Goal: Task Accomplishment & Management: Use online tool/utility

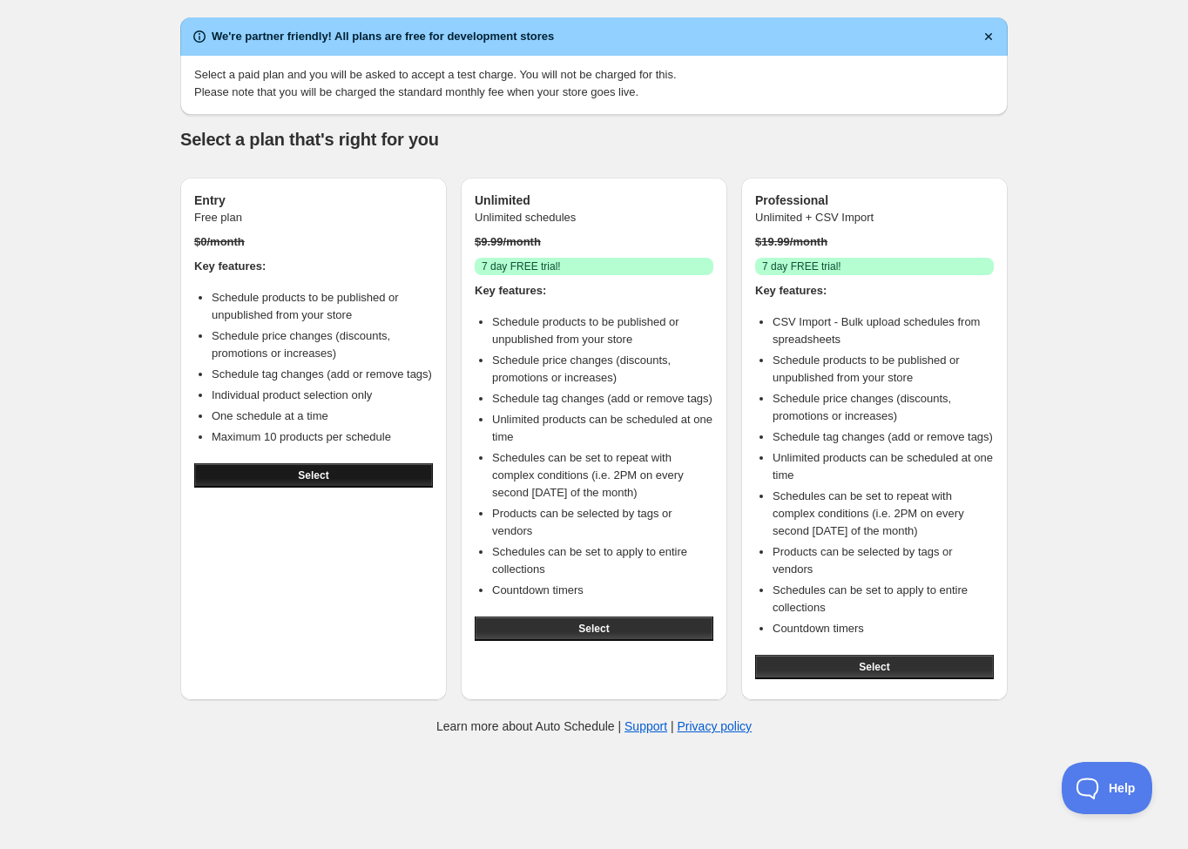
click at [291, 488] on button "Select" at bounding box center [313, 476] width 239 height 24
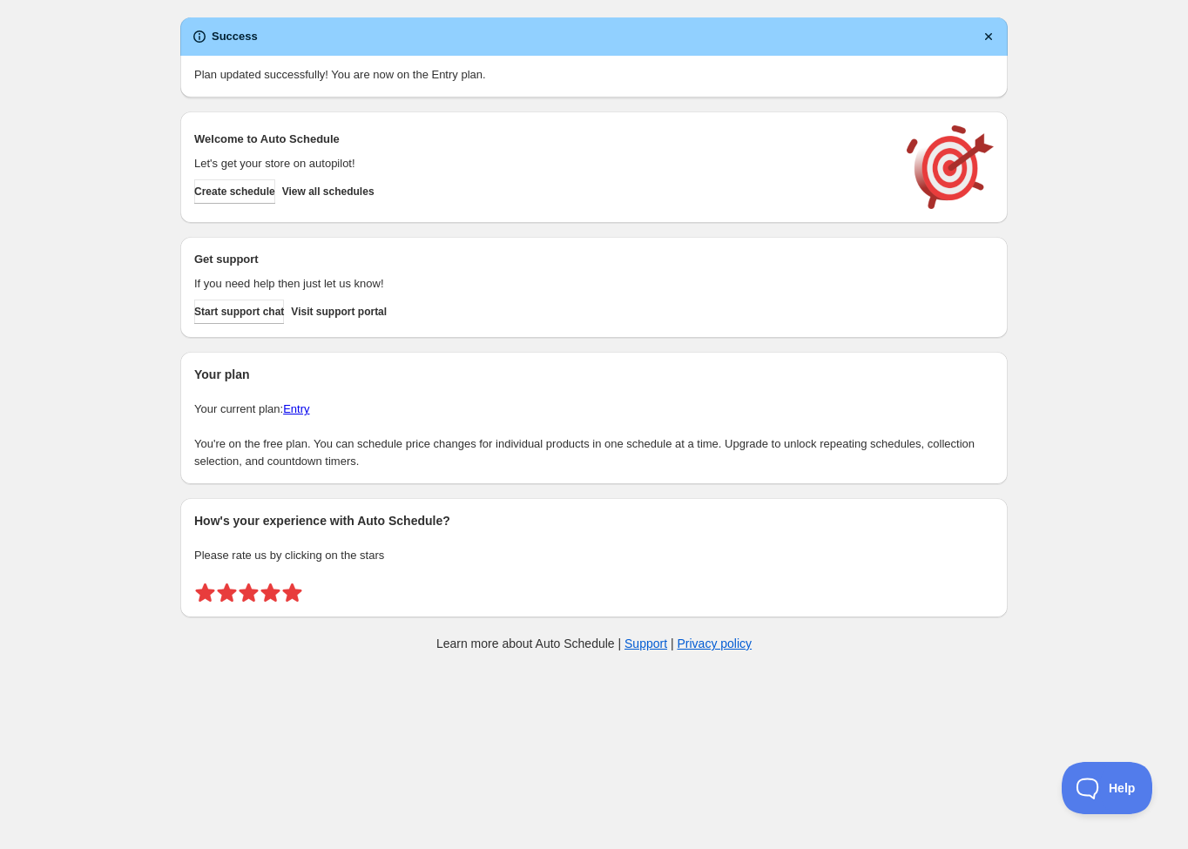
click at [288, 594] on span at bounding box center [292, 593] width 22 height 22
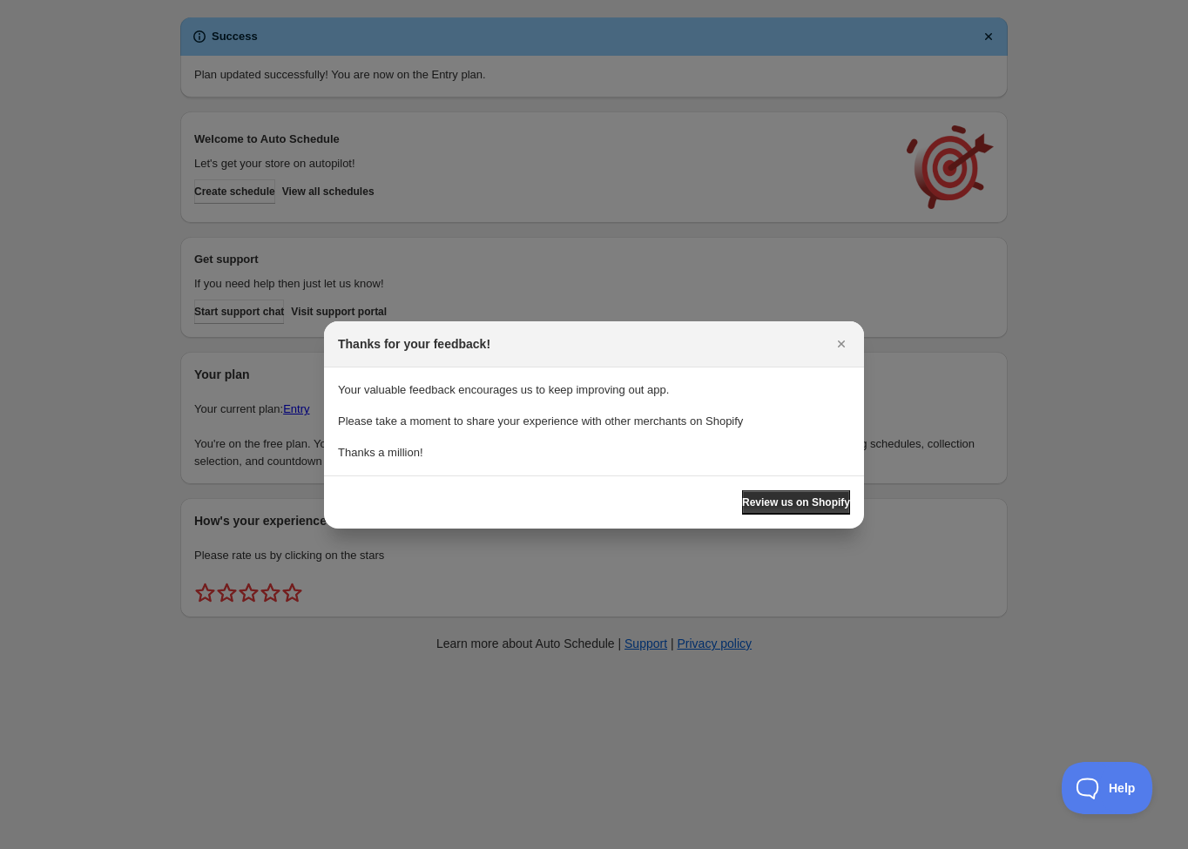
drag, startPoint x: 845, startPoint y: 344, endPoint x: 833, endPoint y: 350, distance: 13.6
click at [845, 344] on icon "Close" at bounding box center [841, 343] width 17 height 17
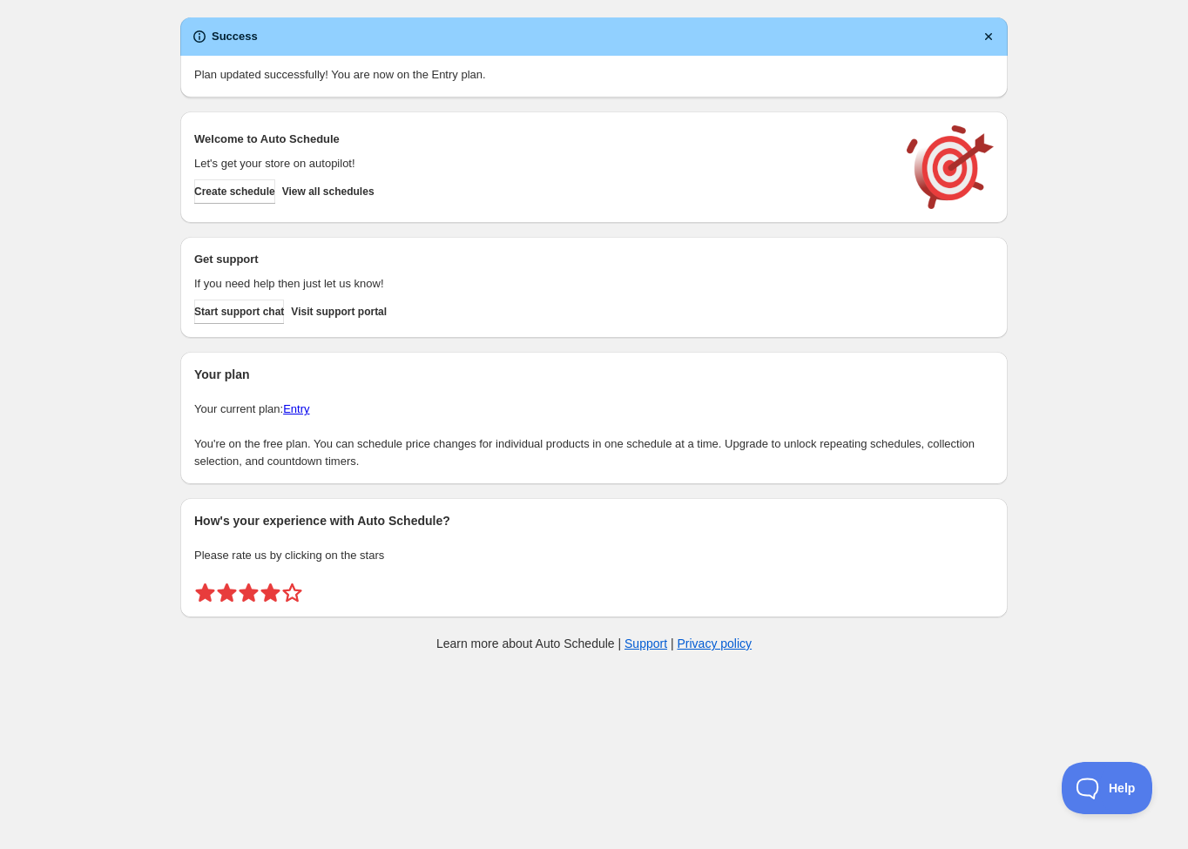
click at [269, 595] on span at bounding box center [271, 593] width 22 height 22
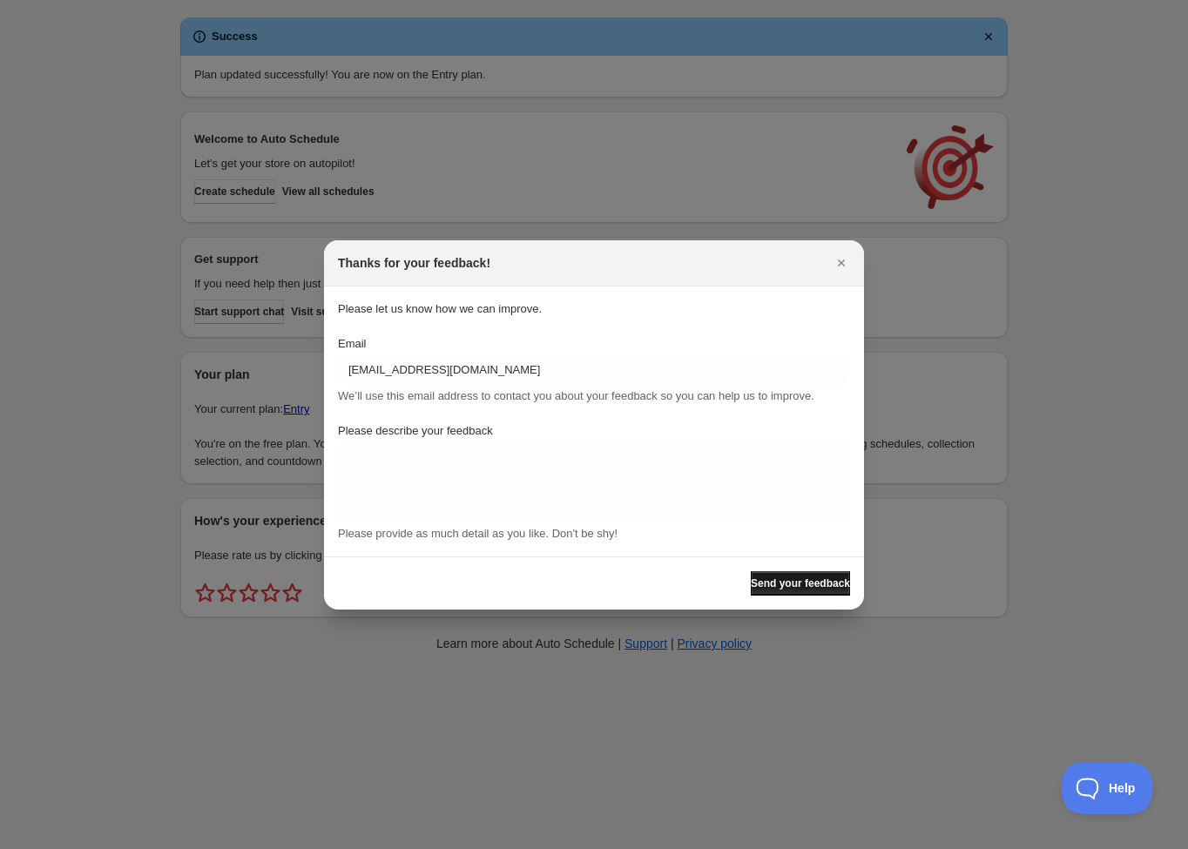
click at [799, 585] on span "Send your feedback" at bounding box center [800, 584] width 99 height 14
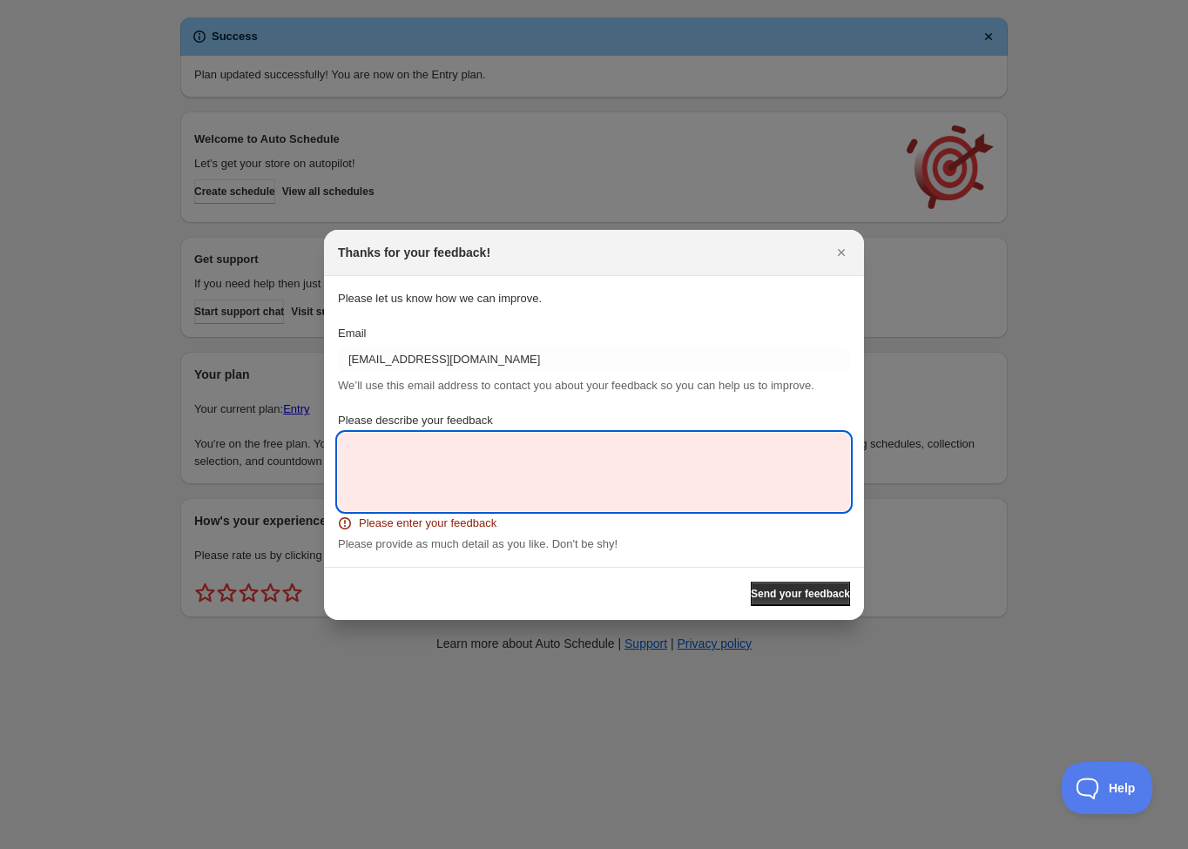
click at [657, 504] on textarea "Please describe your feedback" at bounding box center [594, 472] width 512 height 78
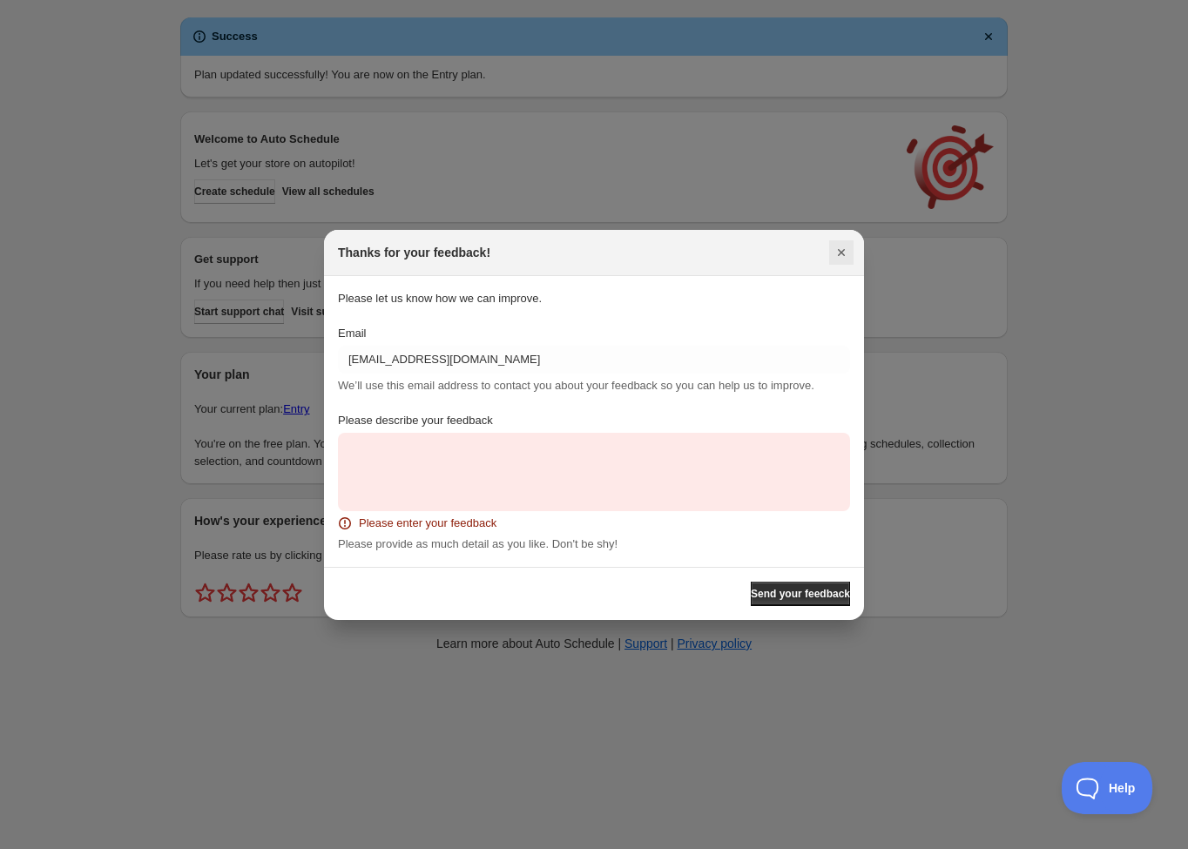
click at [840, 256] on icon "Close" at bounding box center [841, 252] width 17 height 17
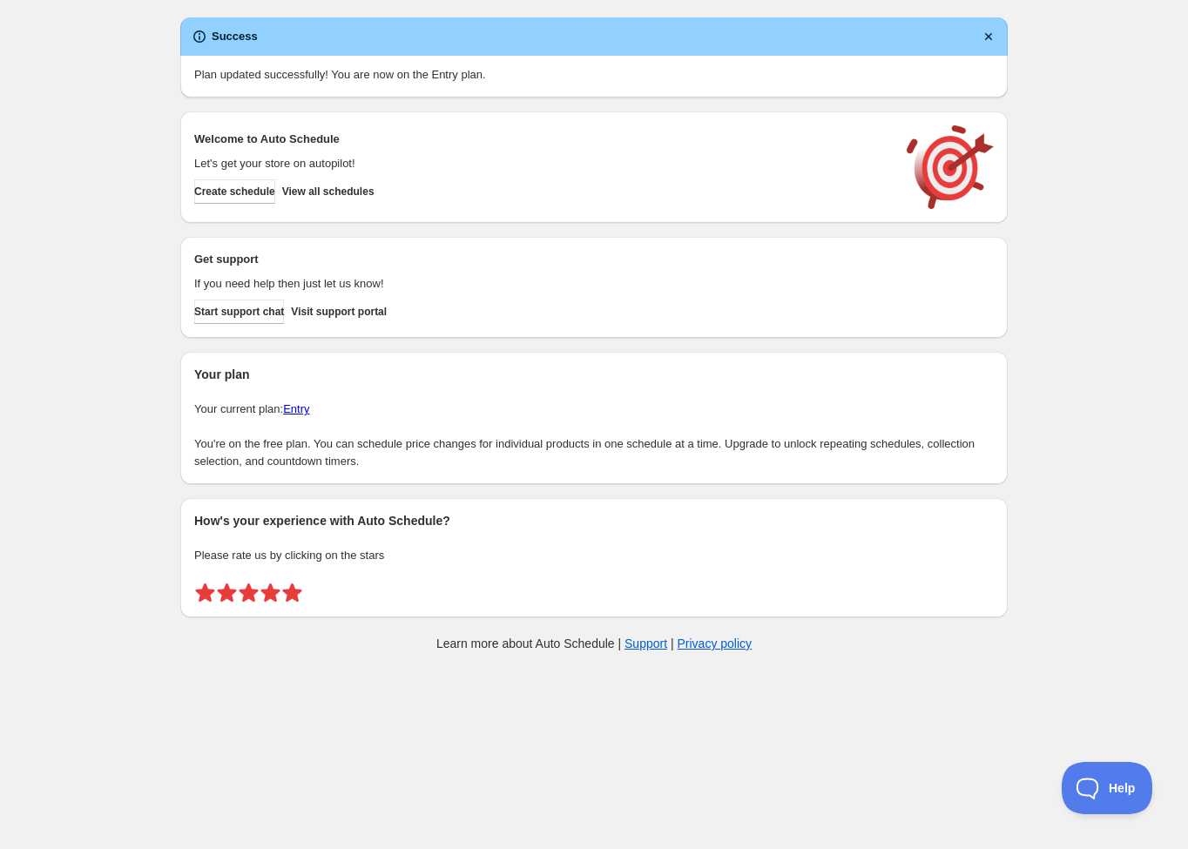
click at [287, 597] on span at bounding box center [292, 593] width 22 height 22
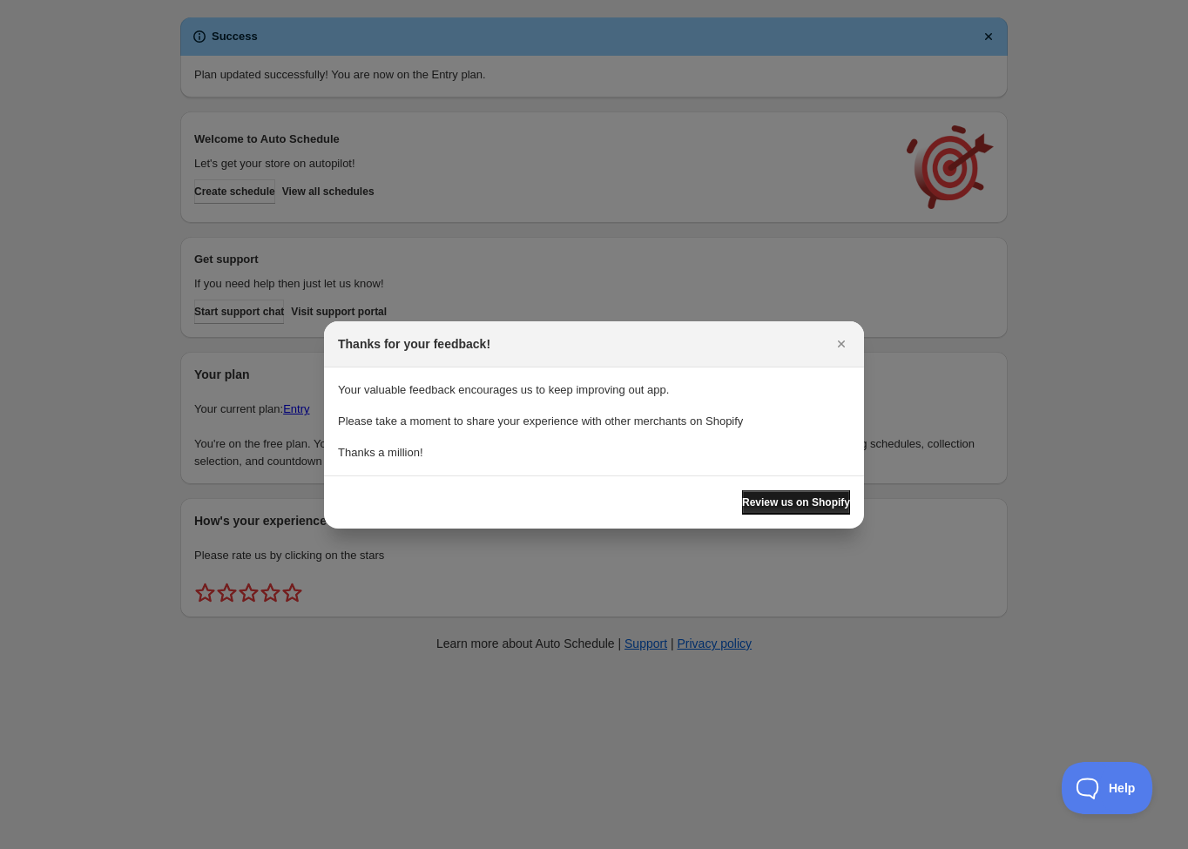
click at [792, 509] on button "Review us on Shopify" at bounding box center [796, 503] width 108 height 24
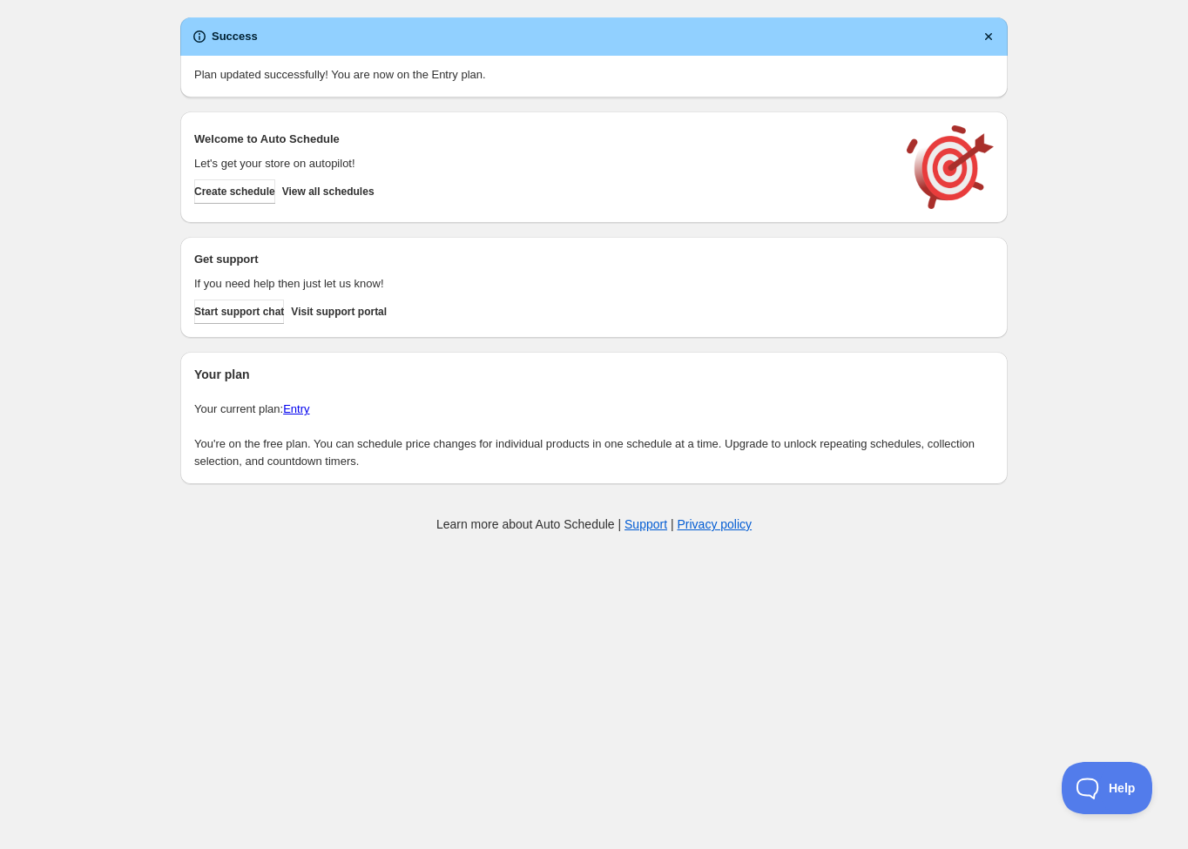
click at [507, 206] on div "Welcome to Auto Schedule Let's get your store on autopilot! Create schedule Vie…" at bounding box center [594, 167] width 800 height 84
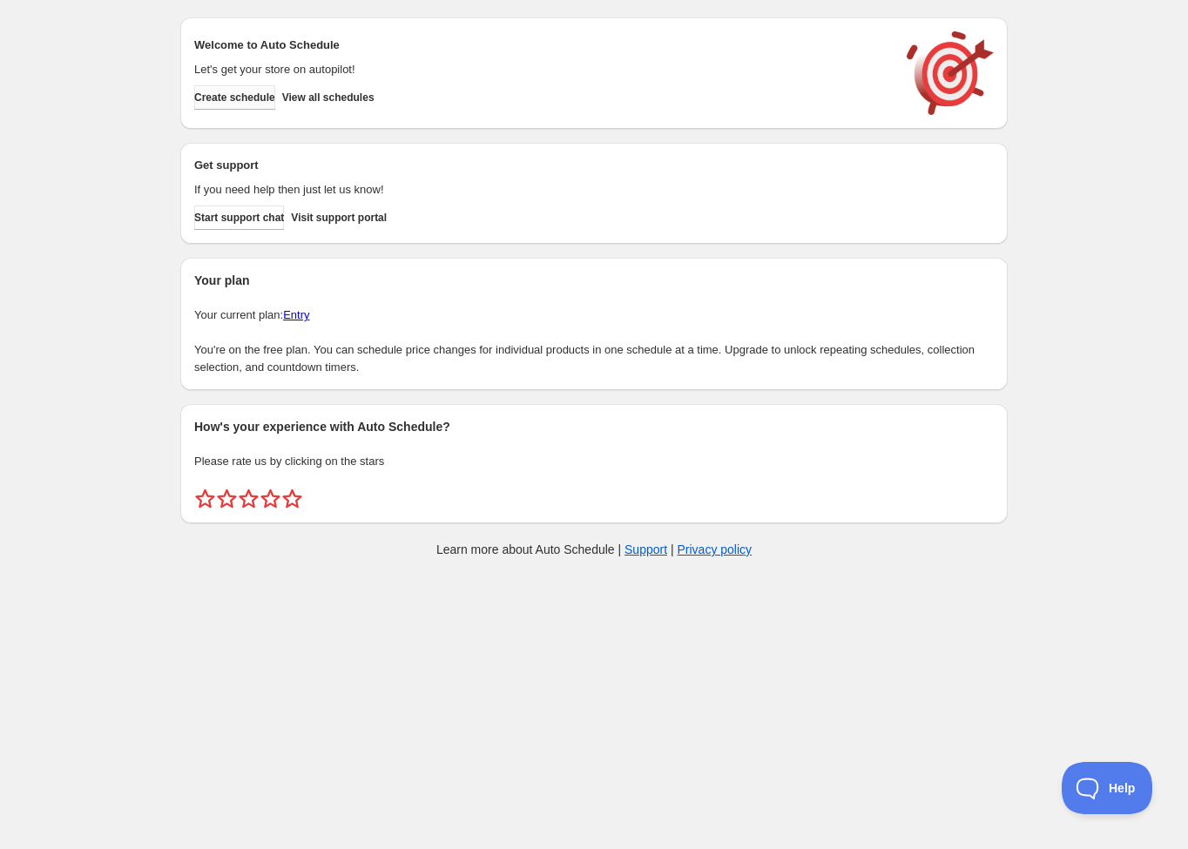
click at [227, 98] on span "Create schedule" at bounding box center [234, 98] width 81 height 14
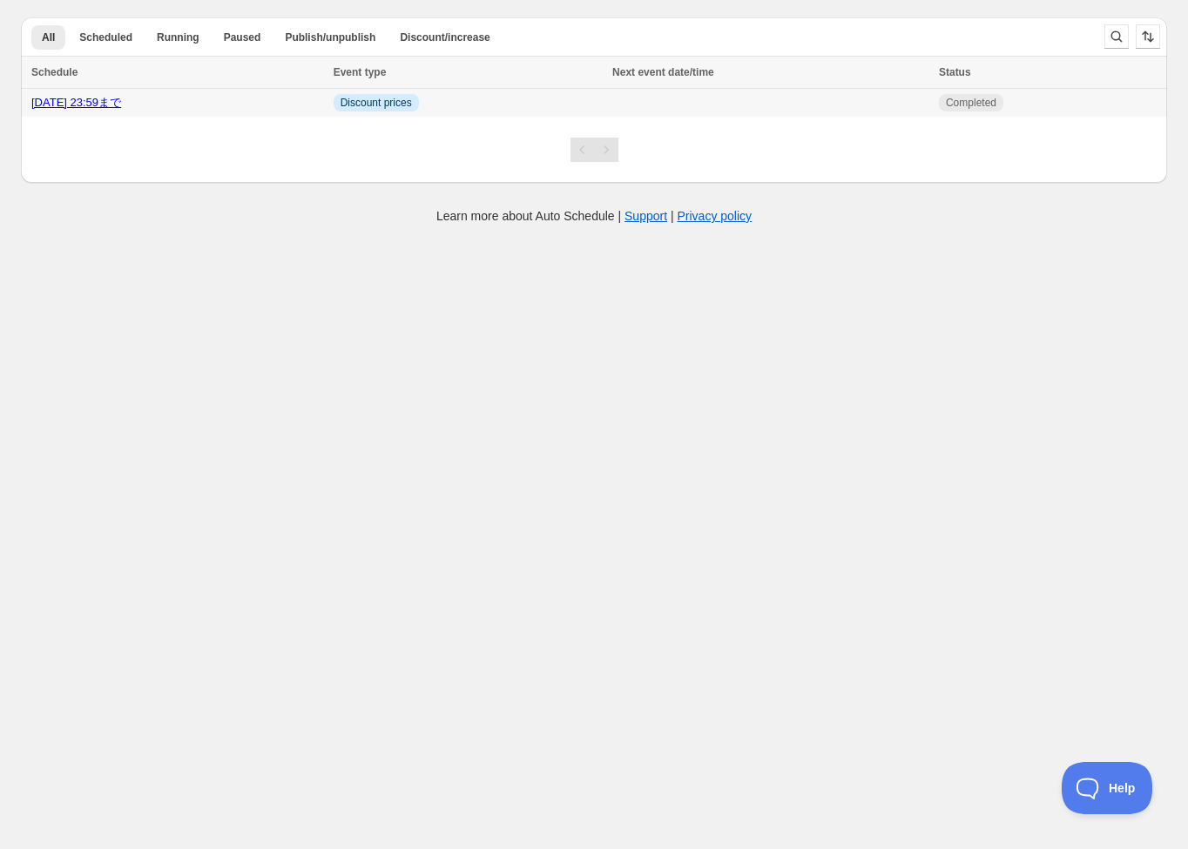
click at [485, 109] on td "Info Discount prices" at bounding box center [467, 103] width 279 height 29
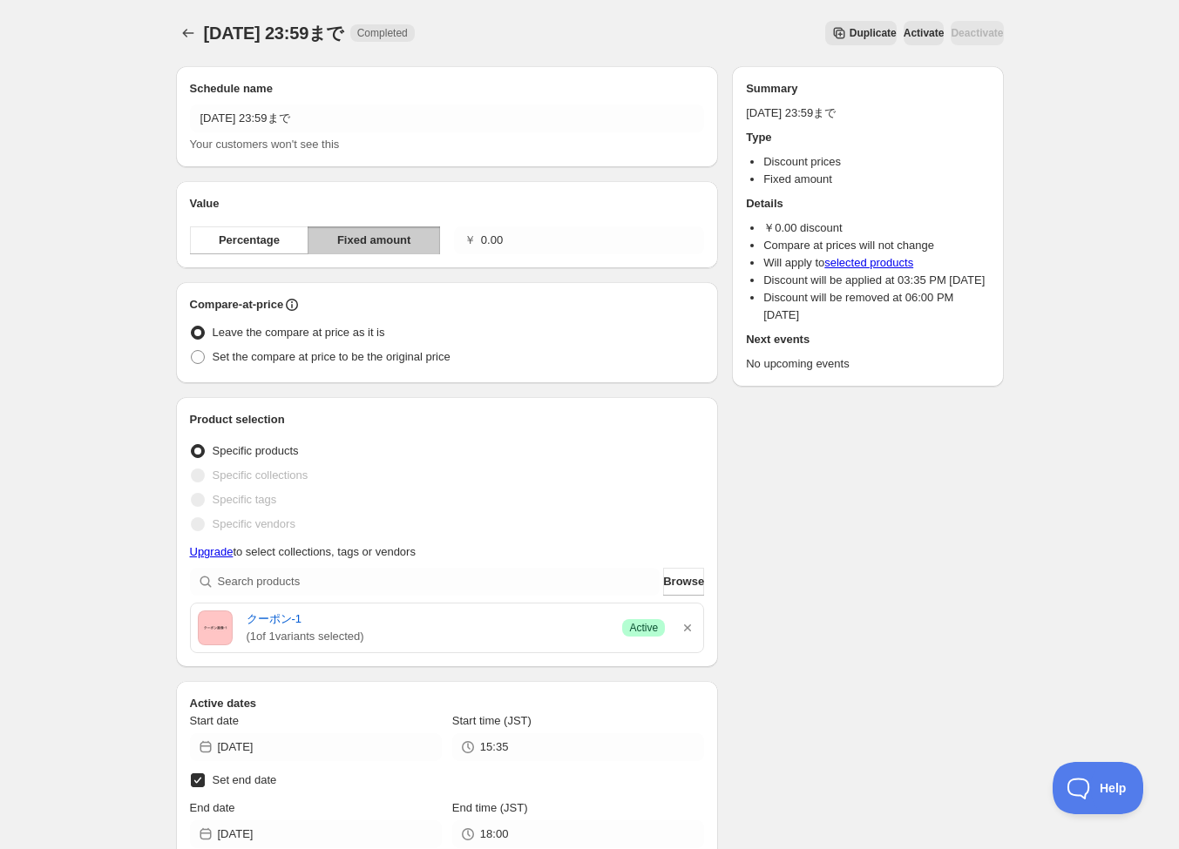
click at [967, 40] on div "Deactivate" at bounding box center [977, 33] width 52 height 24
click at [903, 39] on span "Activate" at bounding box center [923, 33] width 41 height 14
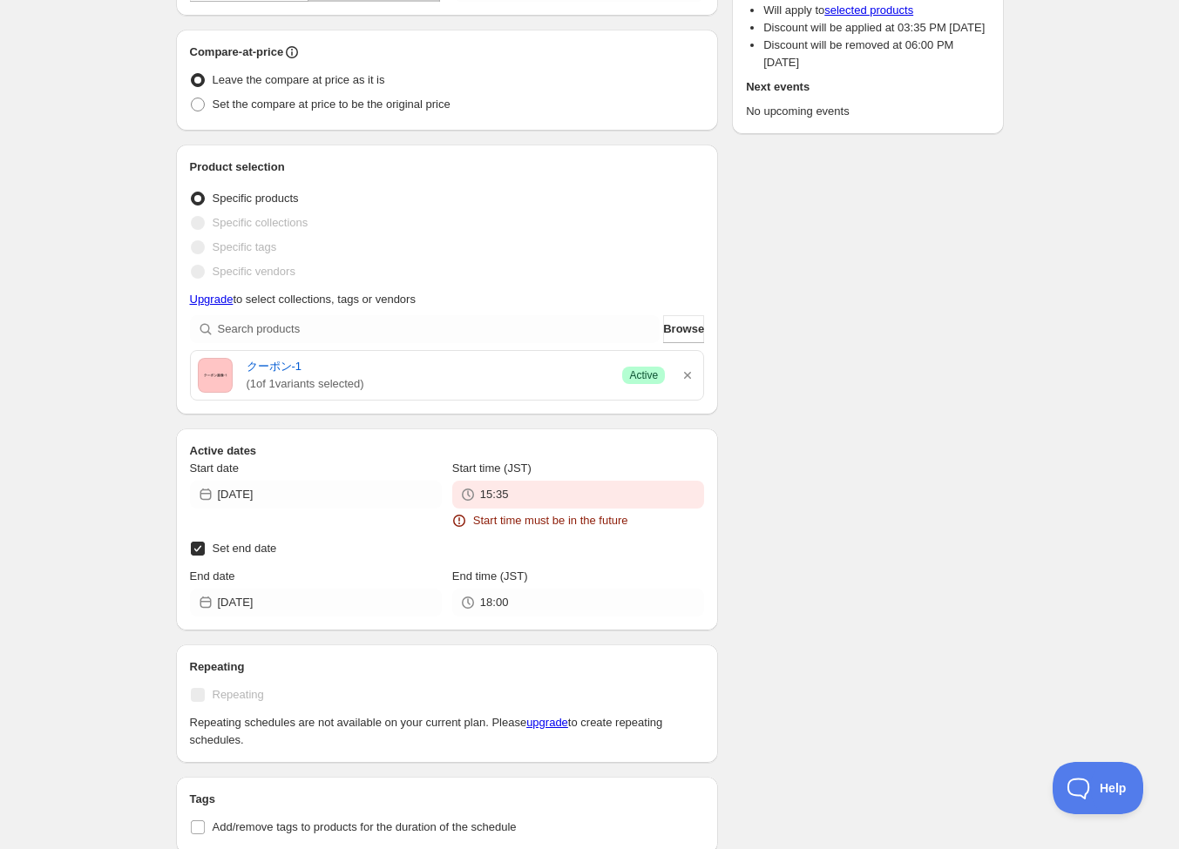
scroll to position [459, 0]
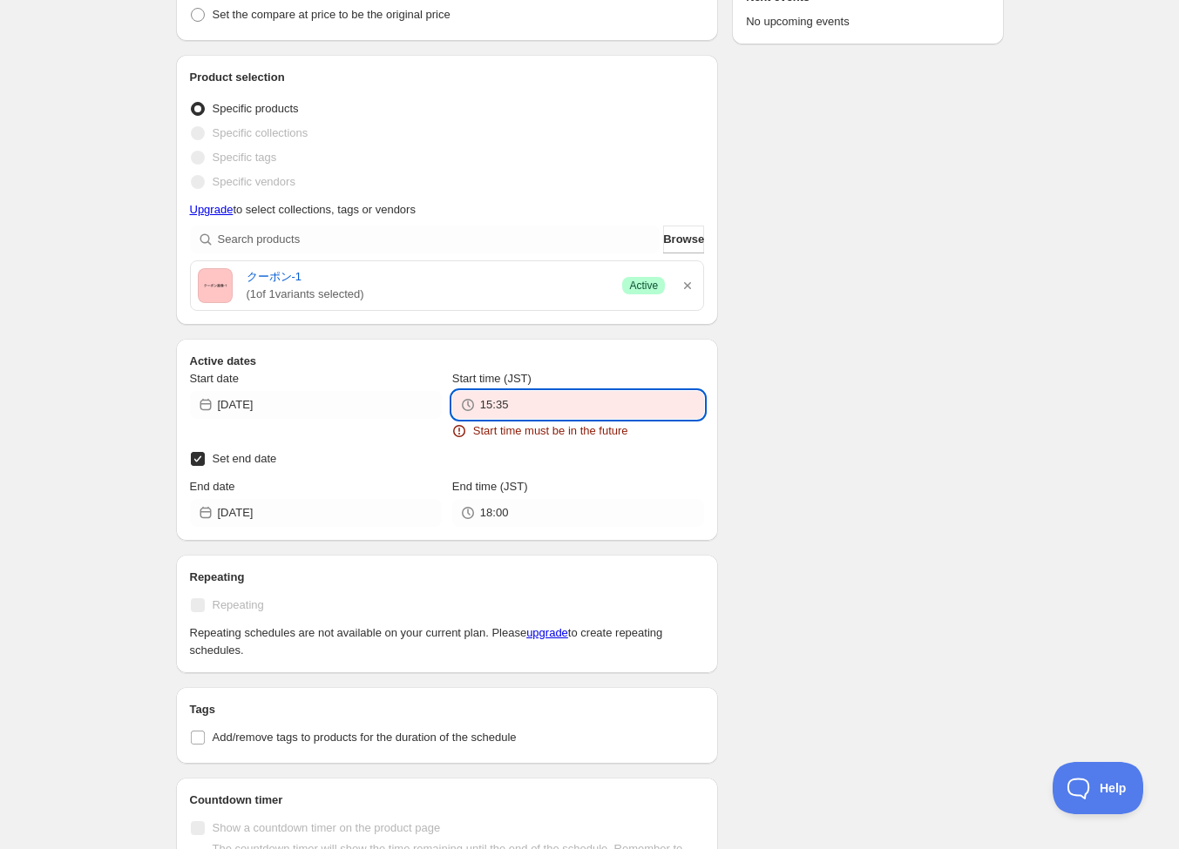
click at [569, 407] on input "15:35" at bounding box center [592, 405] width 224 height 28
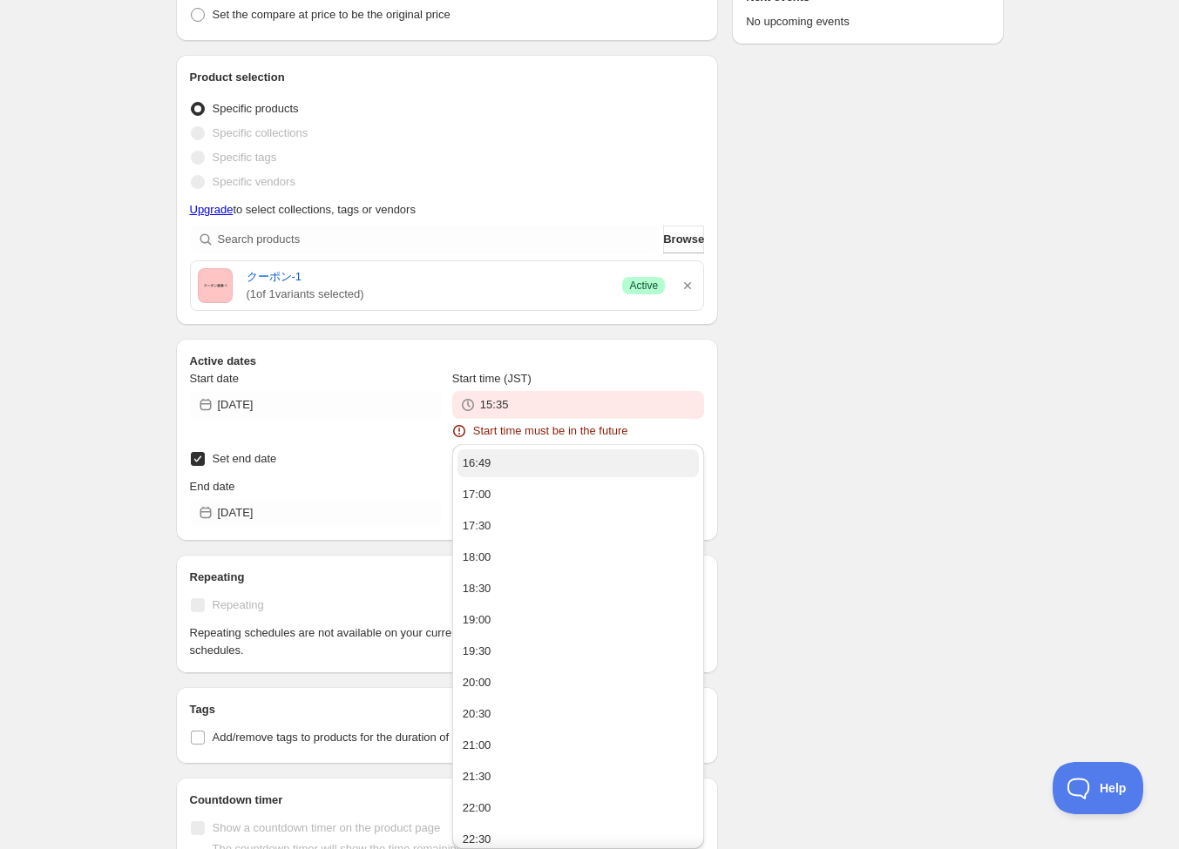
click at [545, 465] on button "16:49" at bounding box center [577, 464] width 241 height 28
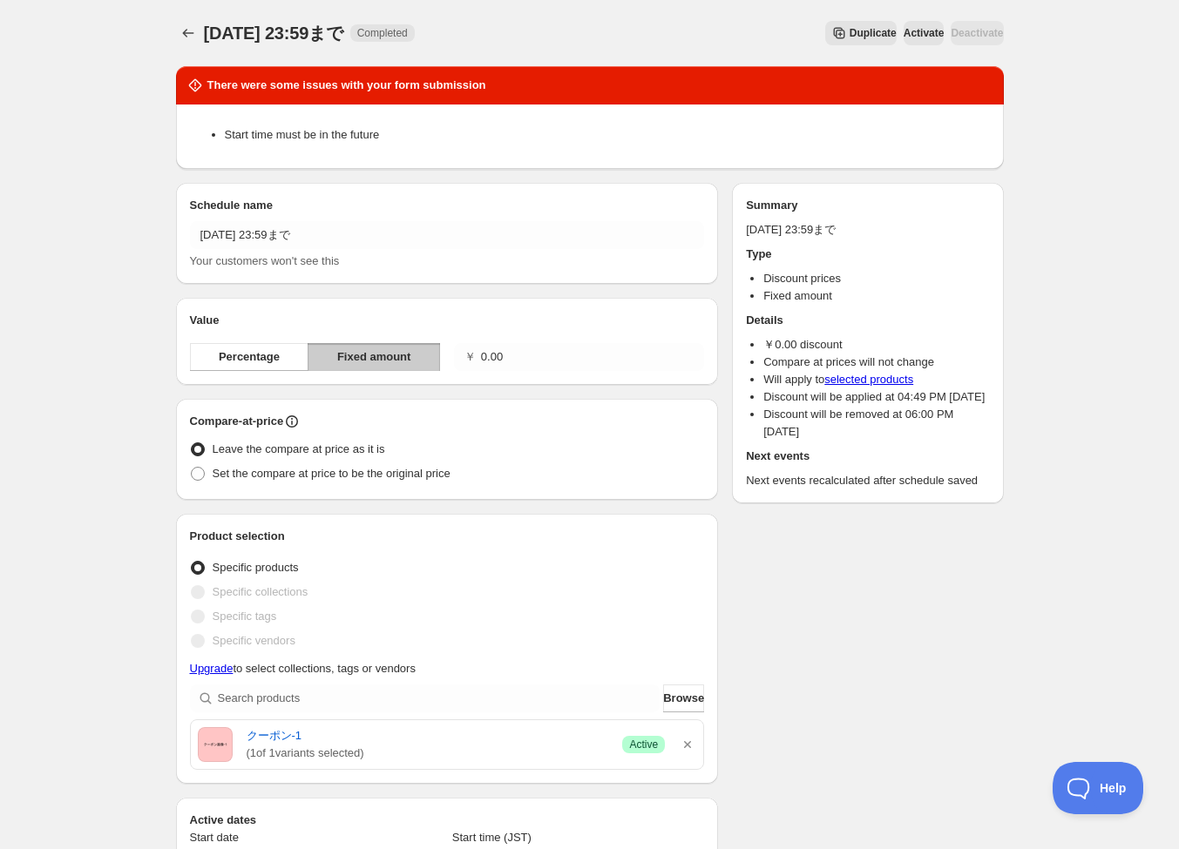
scroll to position [710, 0]
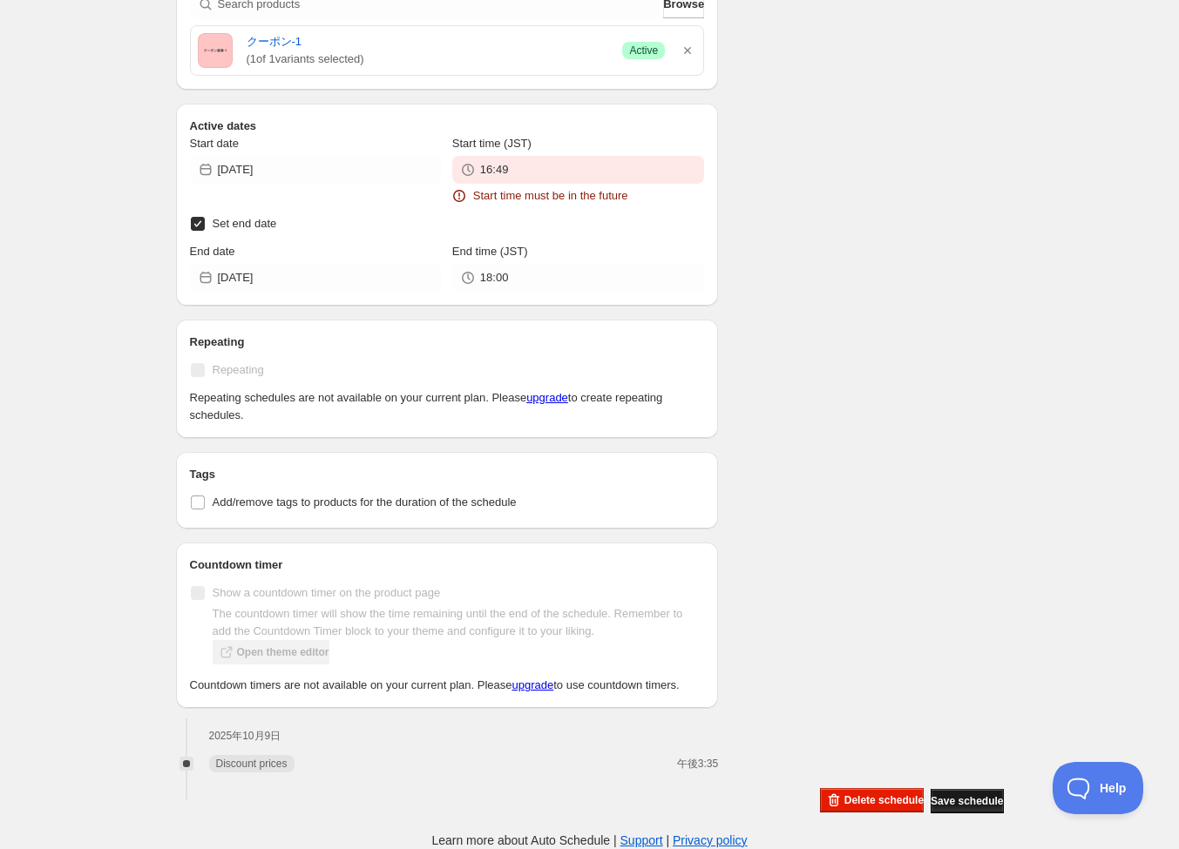
click at [968, 797] on span "Save schedule" at bounding box center [967, 802] width 72 height 14
click at [564, 165] on input "16:49" at bounding box center [592, 170] width 224 height 28
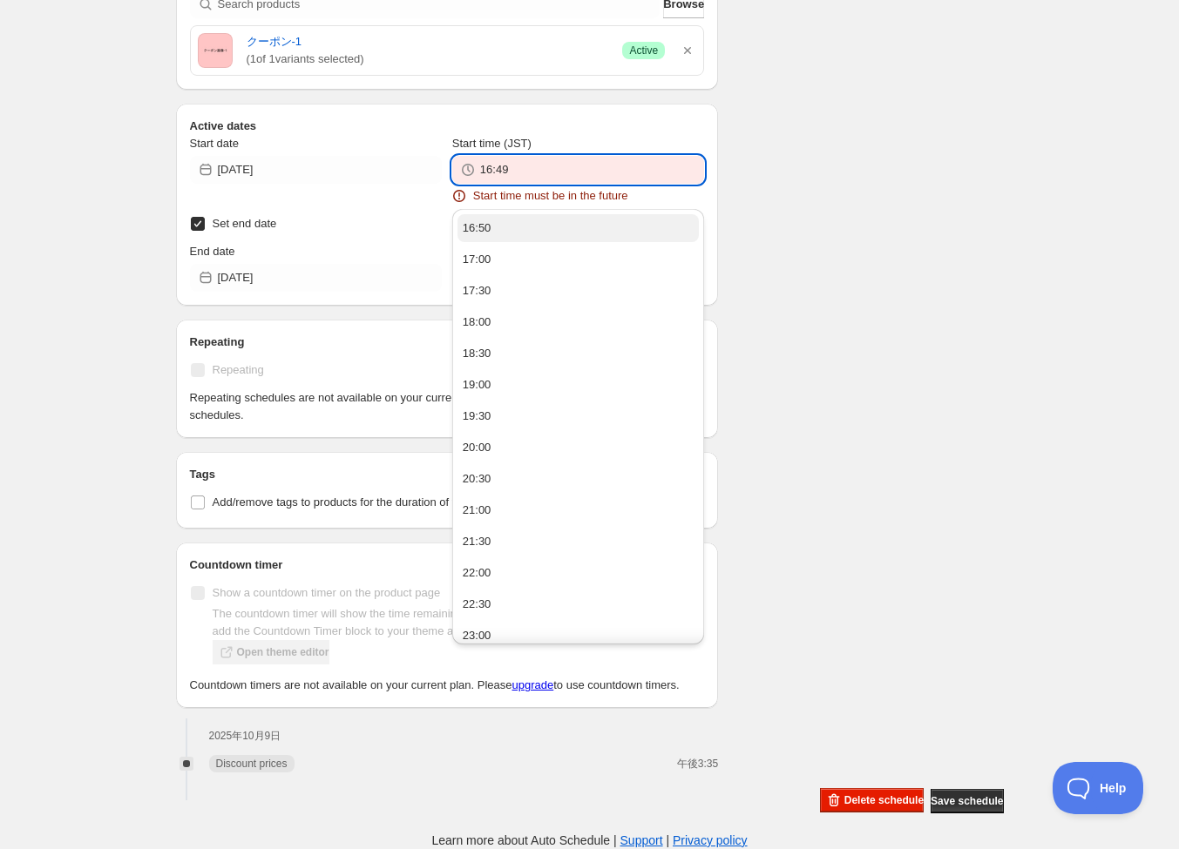
click at [574, 214] on button "16:50" at bounding box center [577, 228] width 241 height 28
type input "16:50"
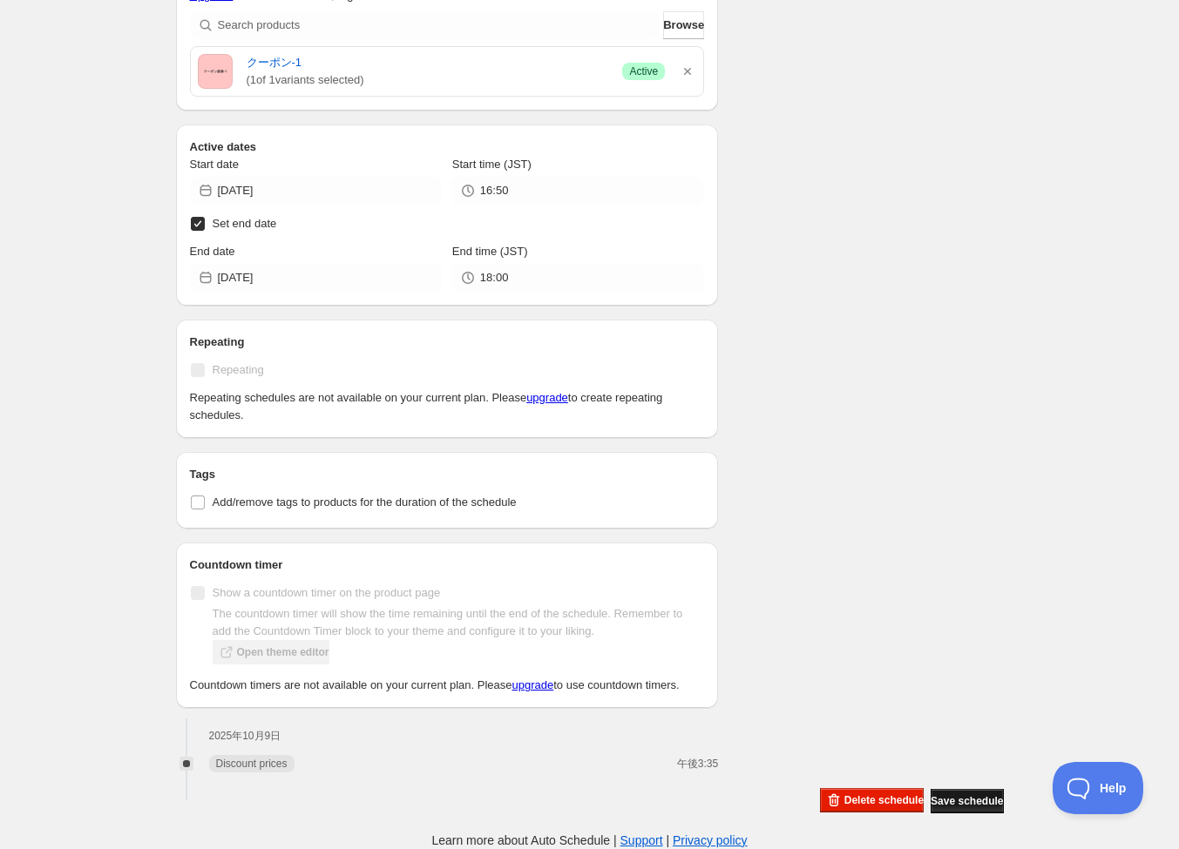
click at [951, 808] on span "Save schedule" at bounding box center [967, 802] width 72 height 14
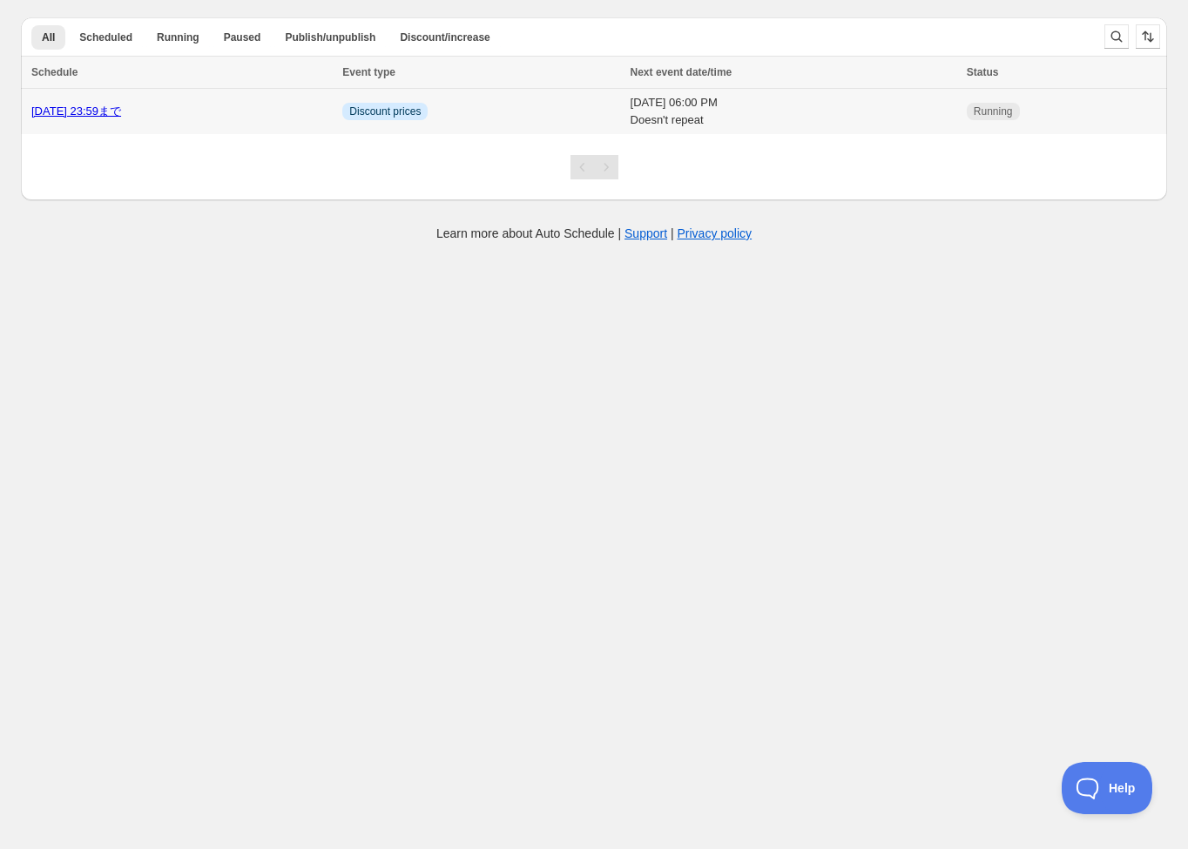
click at [83, 110] on link "10/10 23:59まで" at bounding box center [76, 111] width 90 height 13
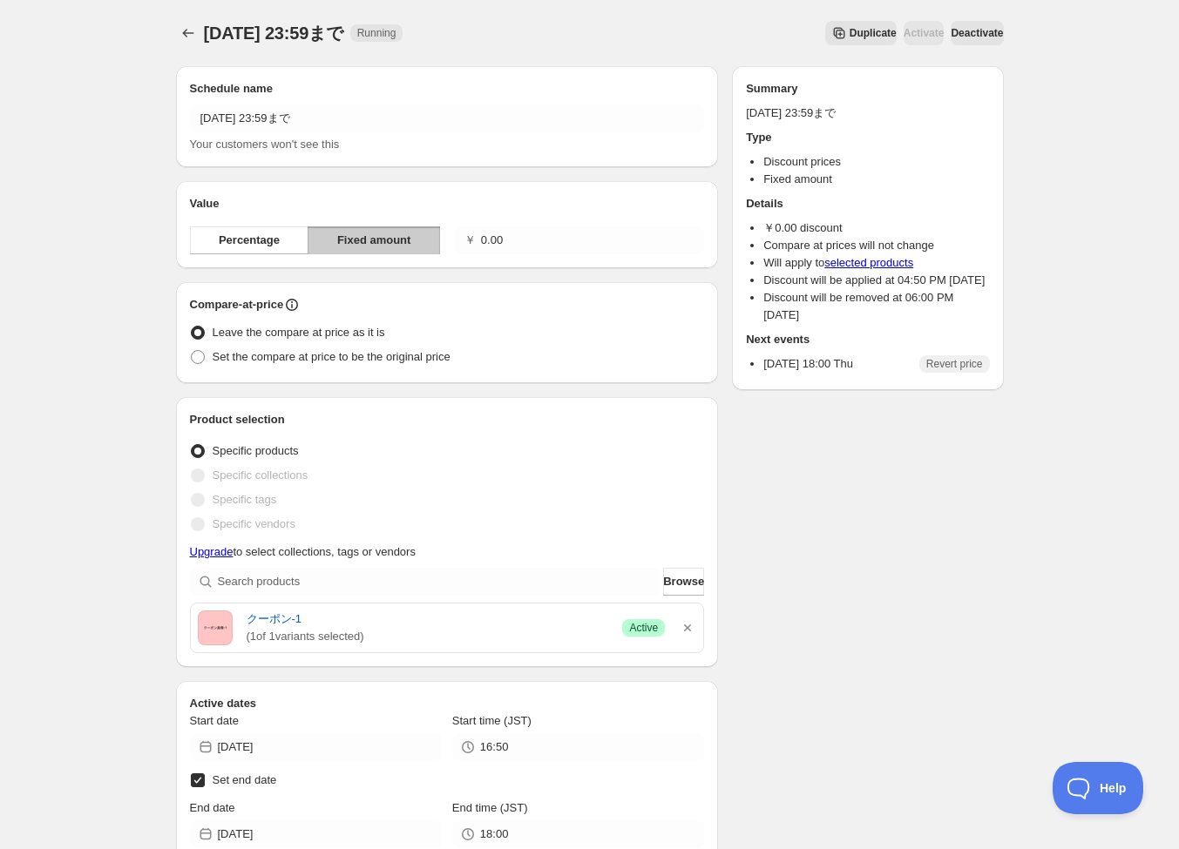
click at [982, 37] on span "Deactivate" at bounding box center [977, 33] width 52 height 14
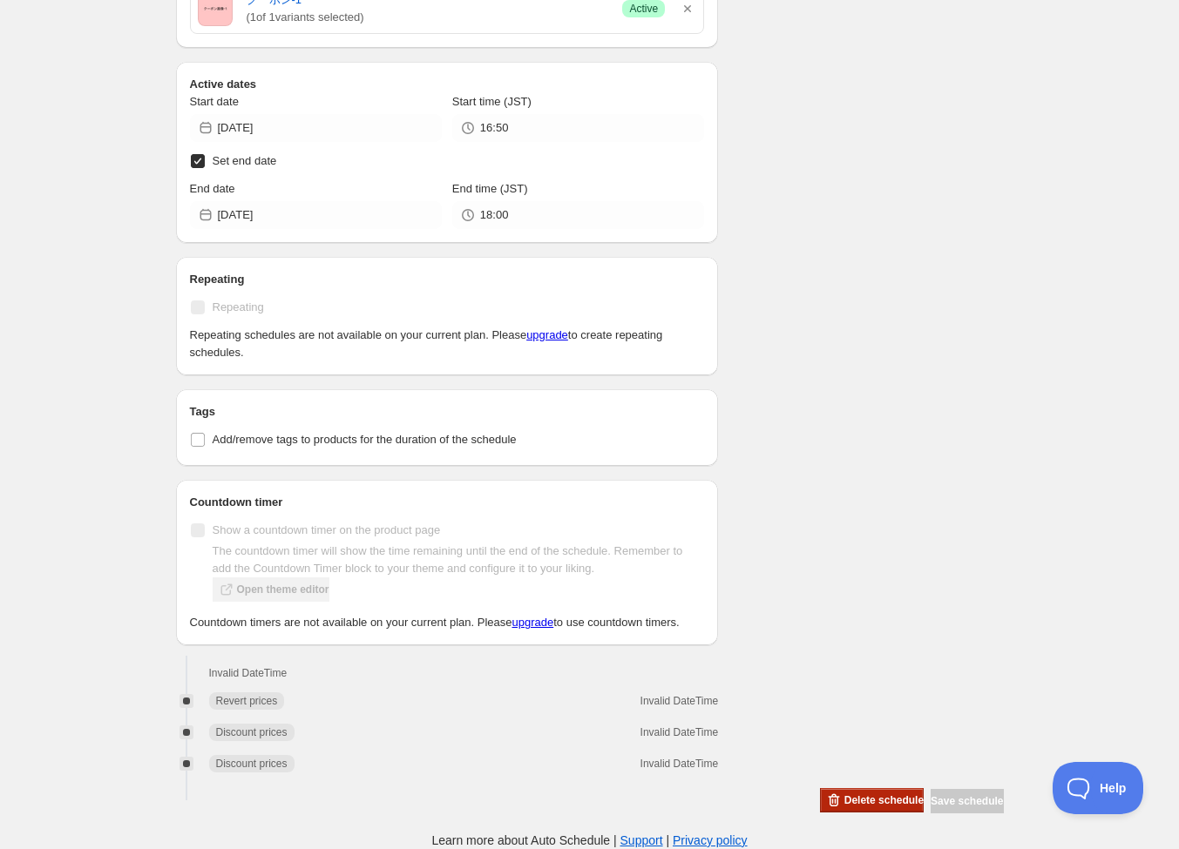
click at [821, 812] on button "Delete schedule" at bounding box center [872, 800] width 104 height 24
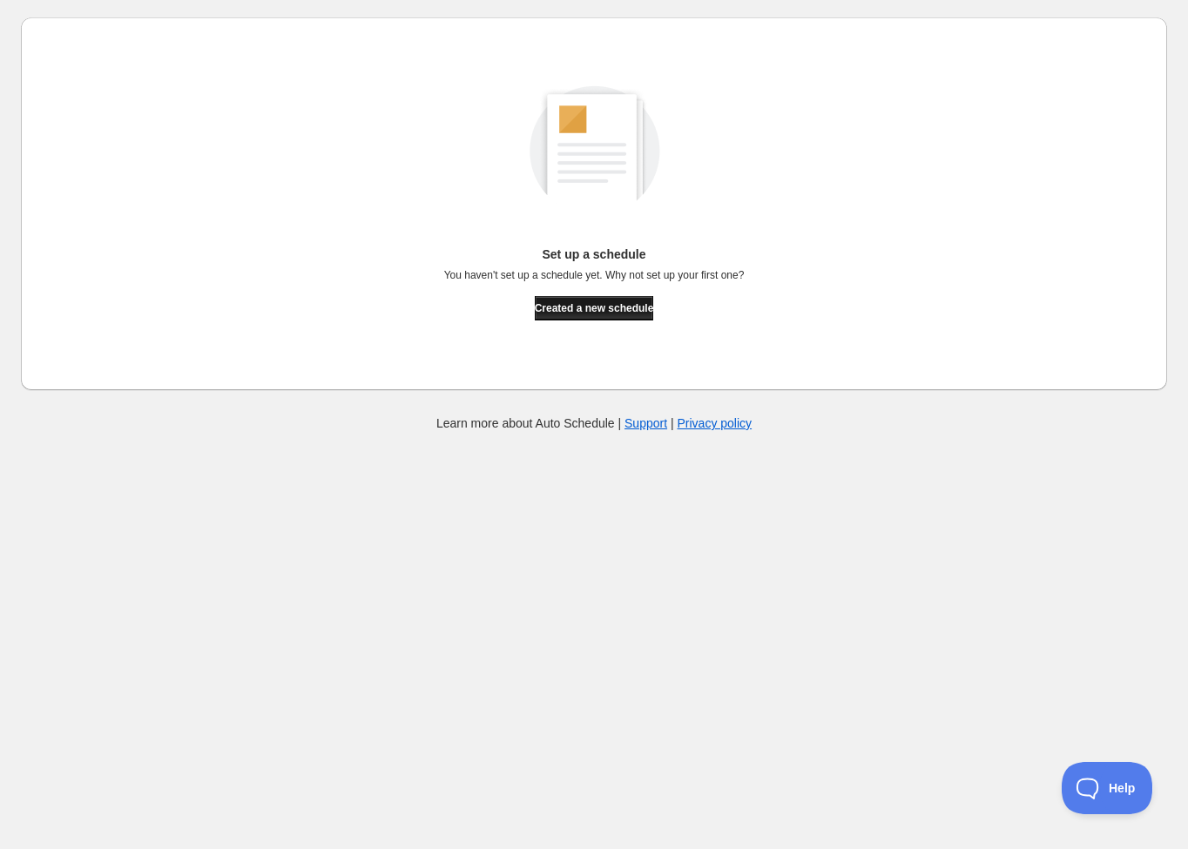
click at [605, 304] on span "Created a new schedule" at bounding box center [594, 308] width 119 height 14
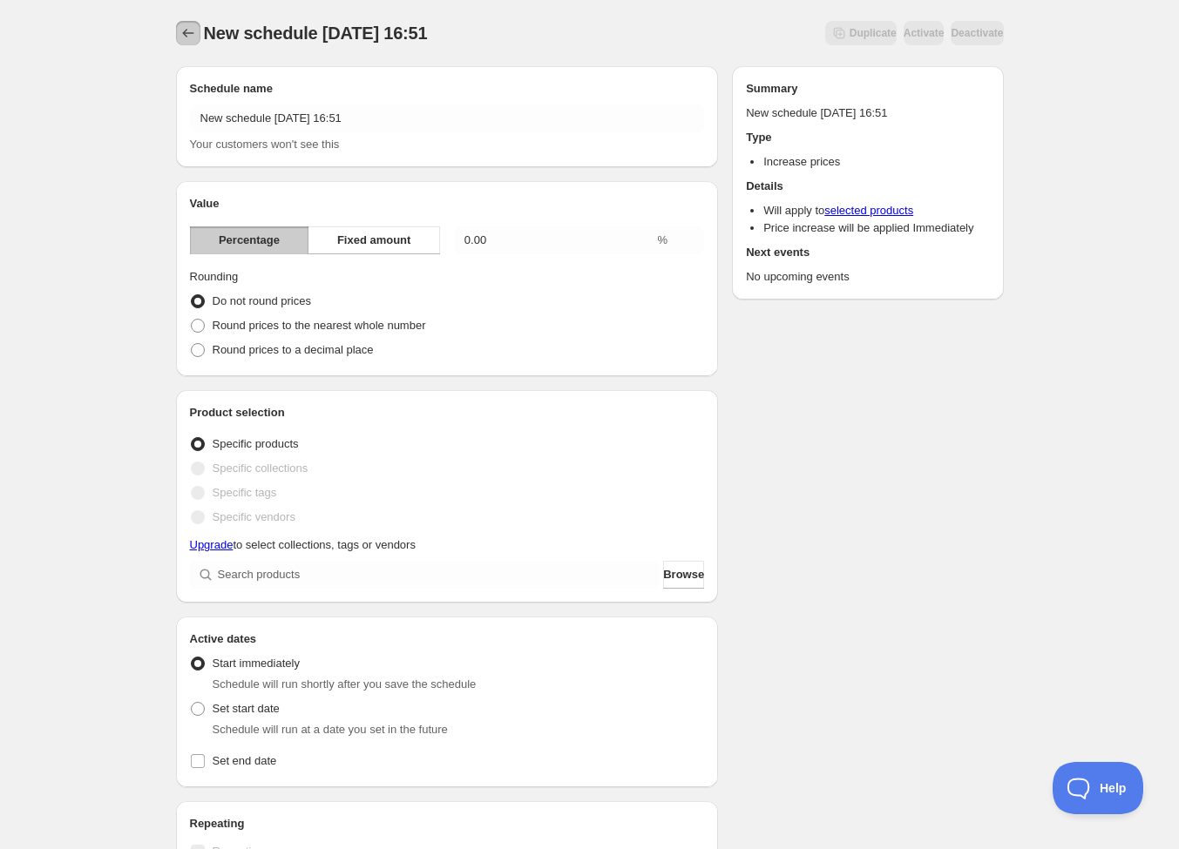
click at [188, 36] on icon "Schedules" at bounding box center [187, 32] width 17 height 17
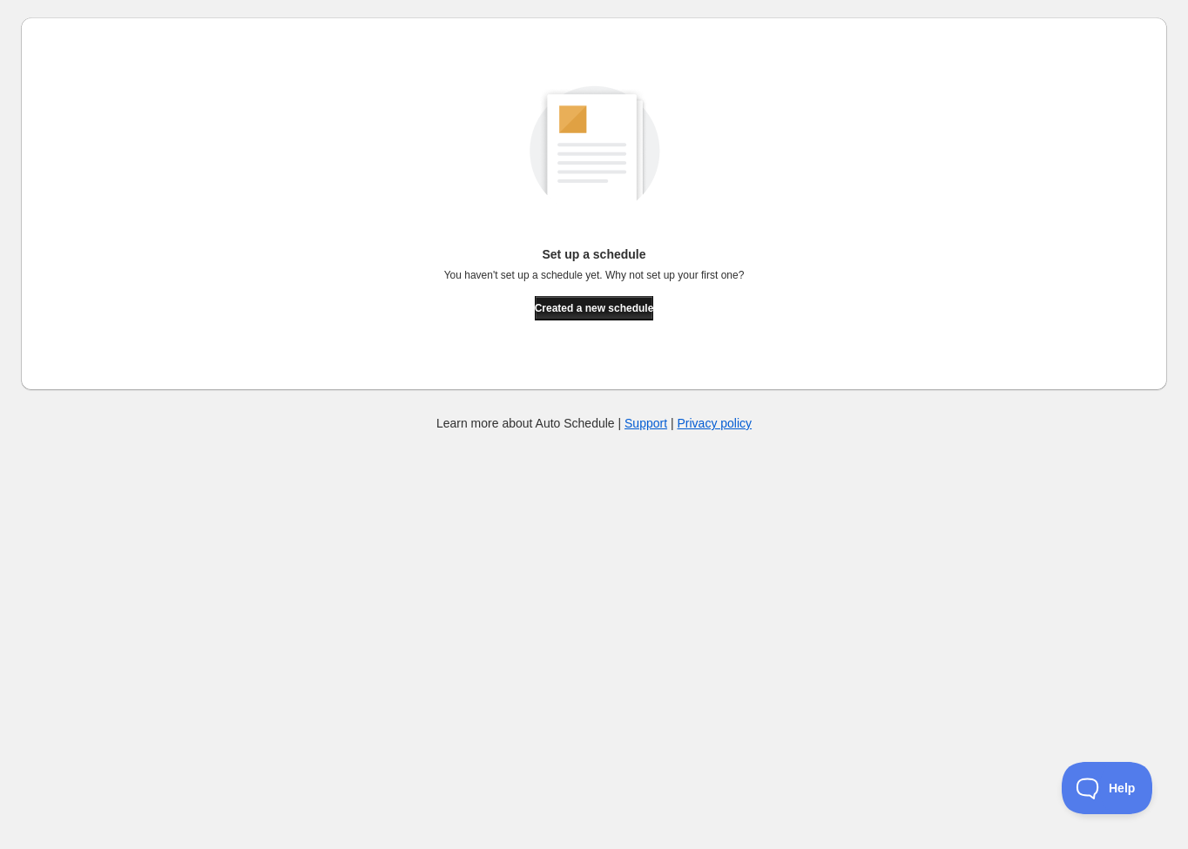
click at [602, 305] on span "Created a new schedule" at bounding box center [594, 308] width 119 height 14
click at [626, 304] on span "Created a new schedule" at bounding box center [594, 308] width 119 height 14
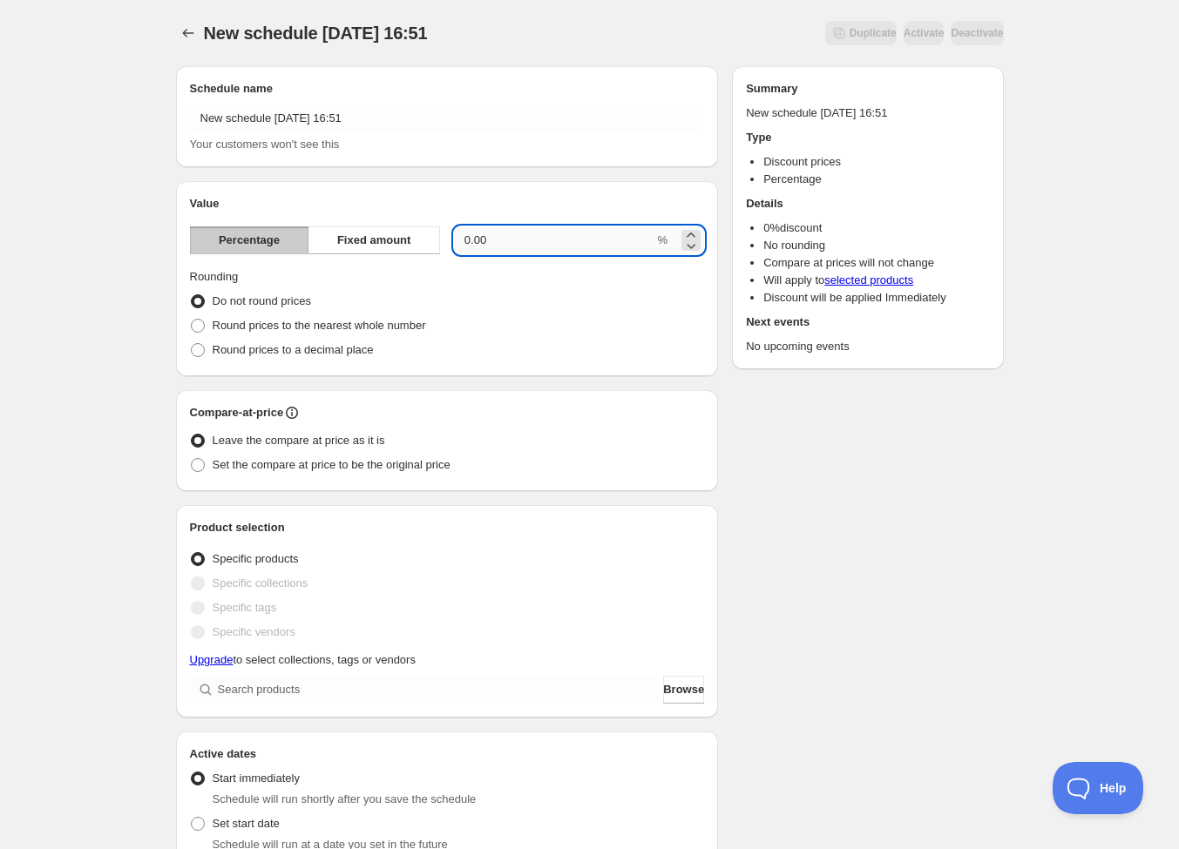
click at [469, 242] on input "0.00" at bounding box center [554, 241] width 200 height 28
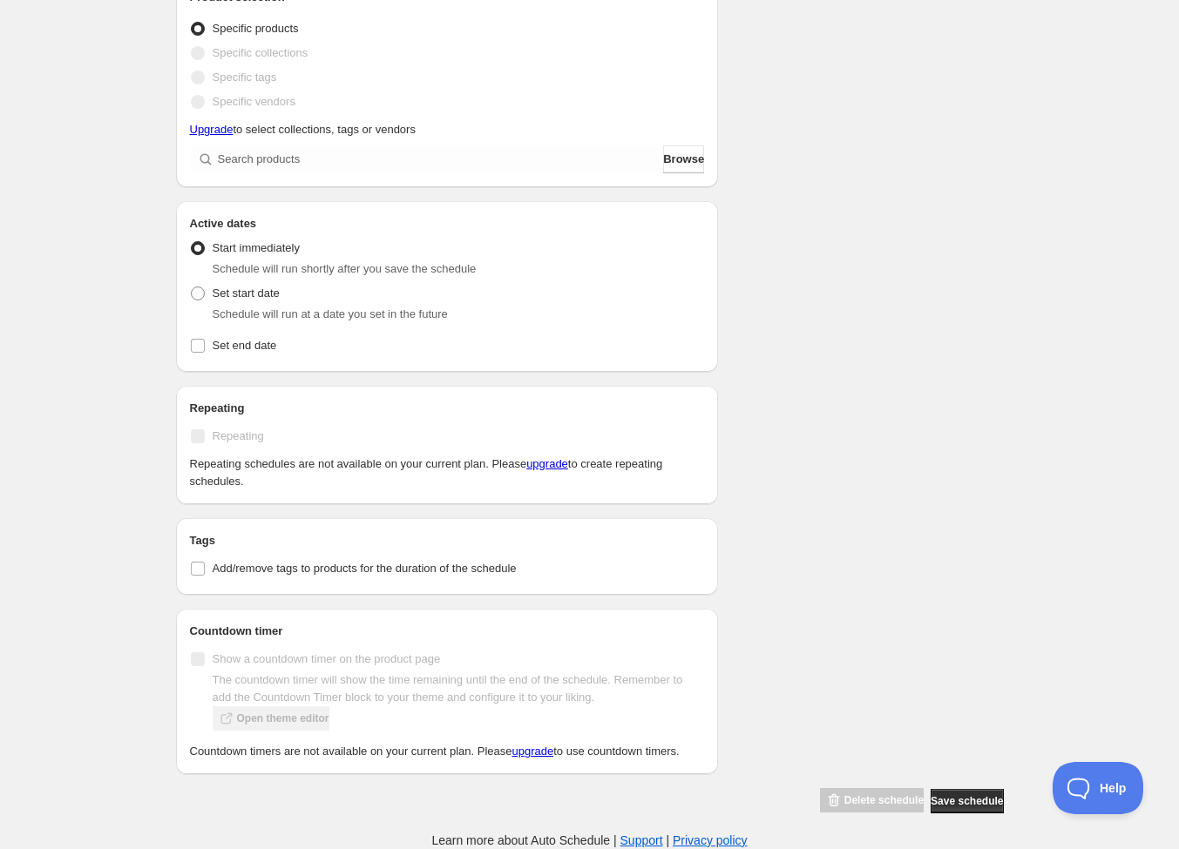
scroll to position [184, 0]
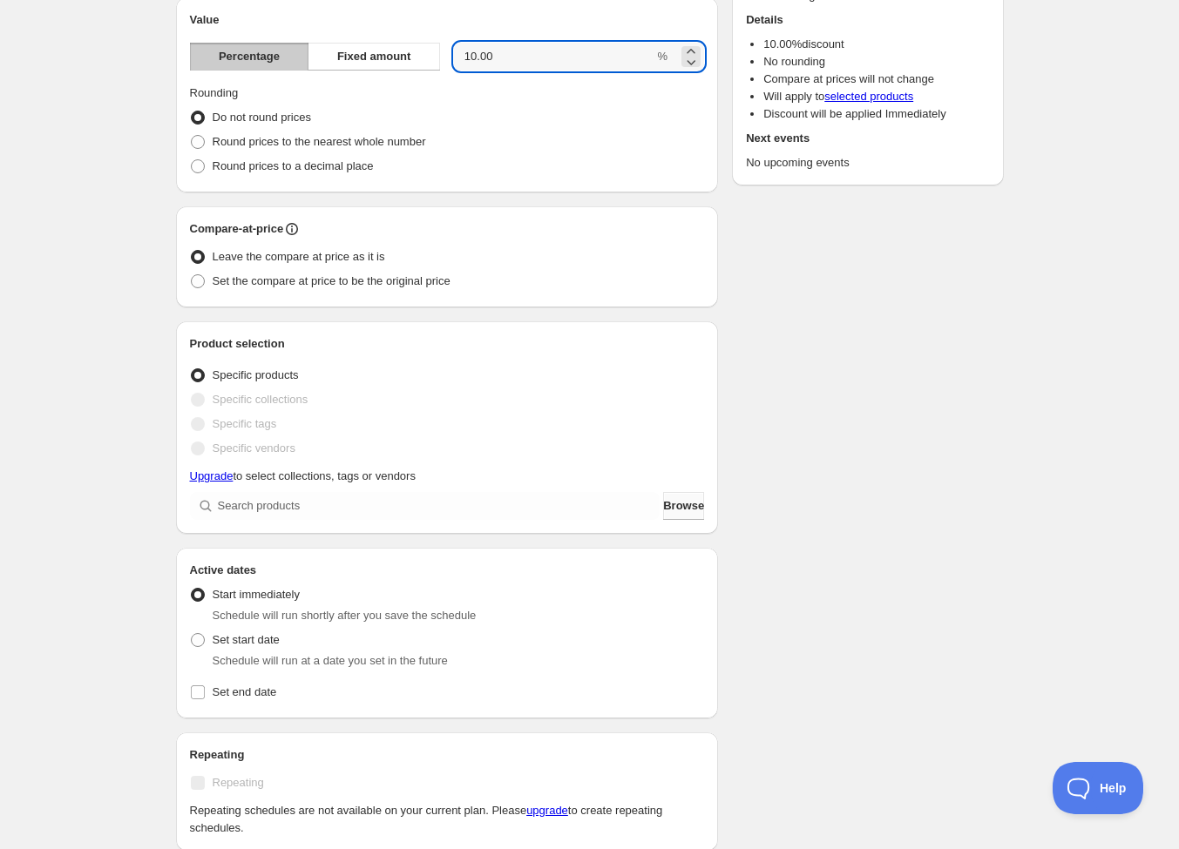
type input "10.00"
click at [673, 509] on span "Browse" at bounding box center [683, 505] width 41 height 17
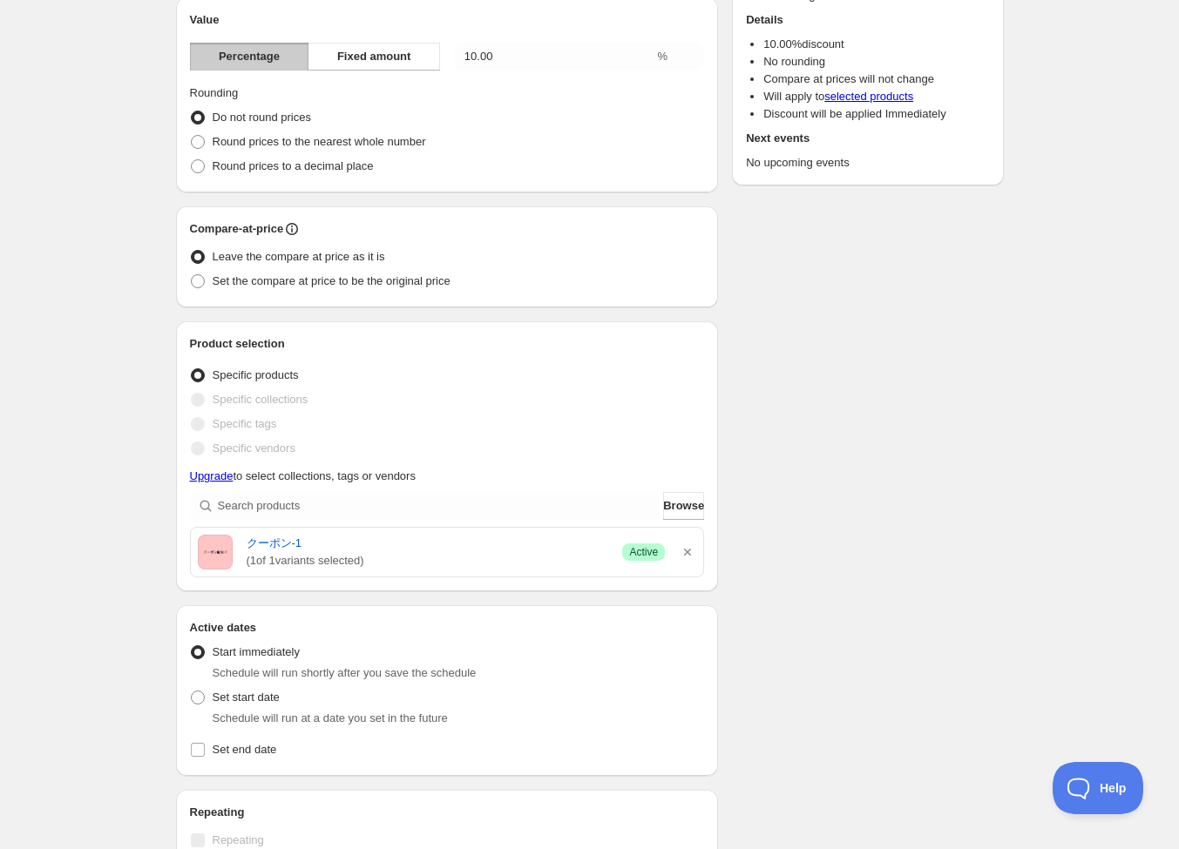
scroll to position [604, 0]
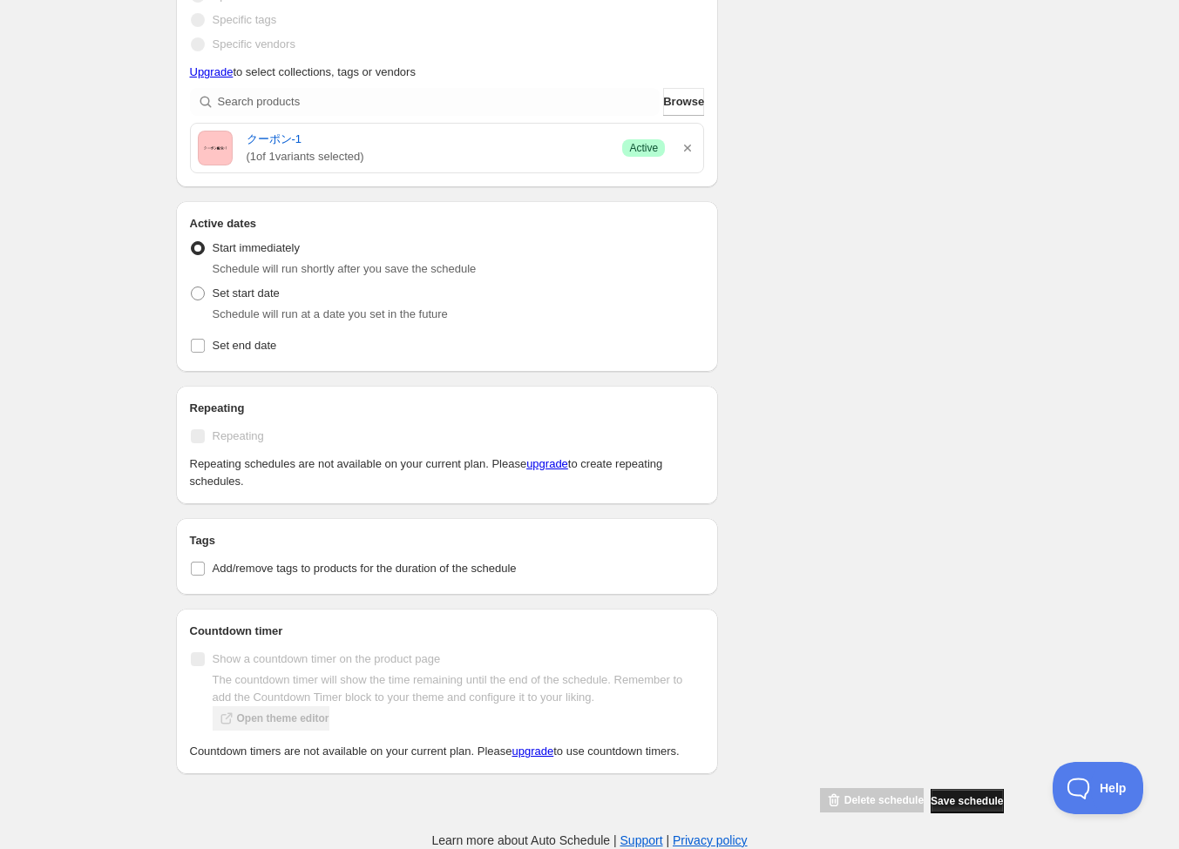
click at [951, 808] on span "Save schedule" at bounding box center [967, 802] width 72 height 14
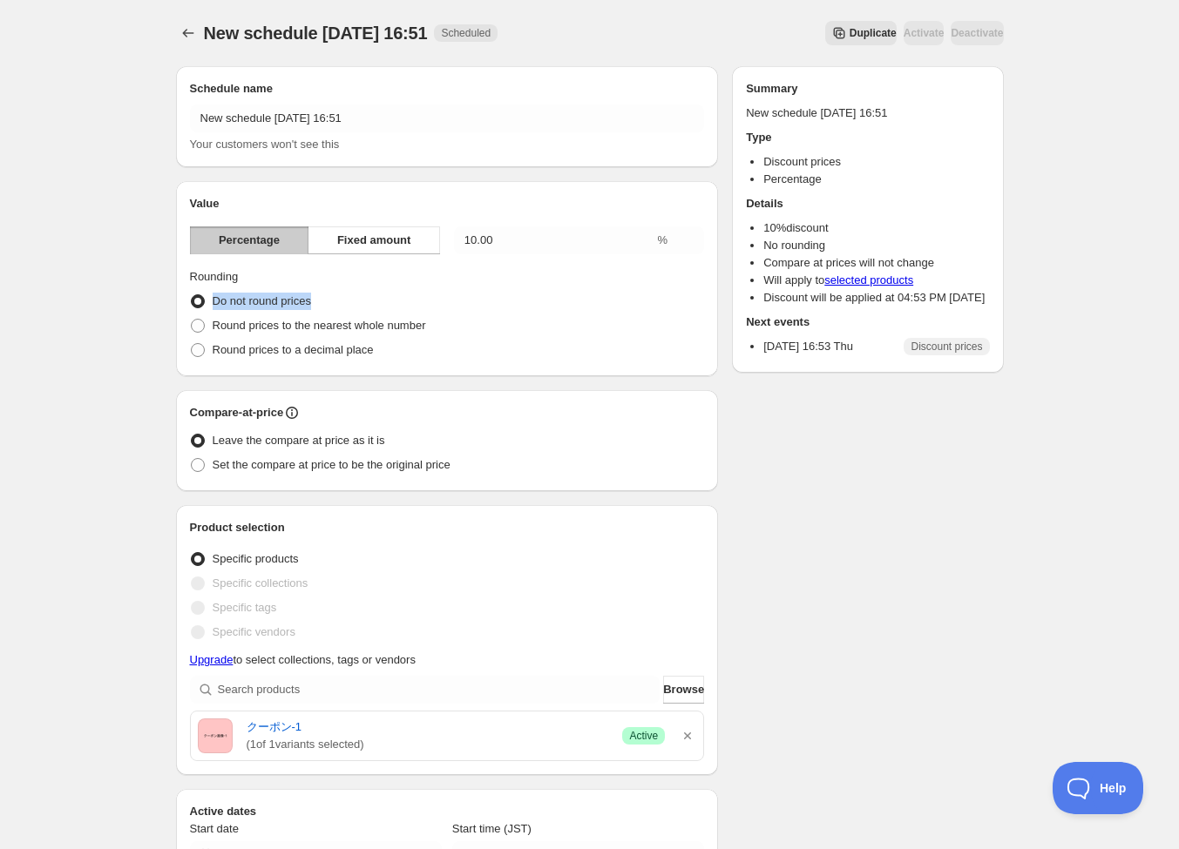
drag, startPoint x: 329, startPoint y: 301, endPoint x: 213, endPoint y: 301, distance: 115.9
click at [213, 301] on div "Do not round prices" at bounding box center [447, 301] width 515 height 24
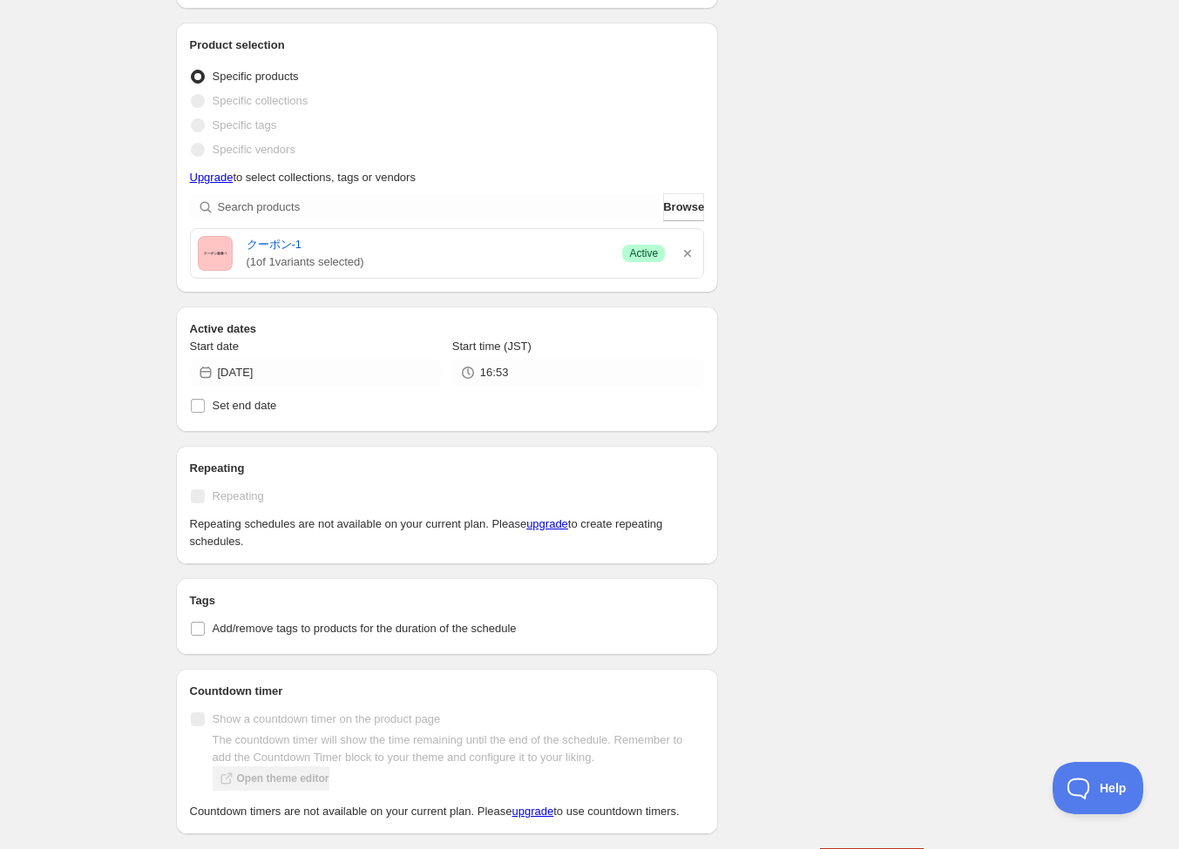
scroll to position [494, 0]
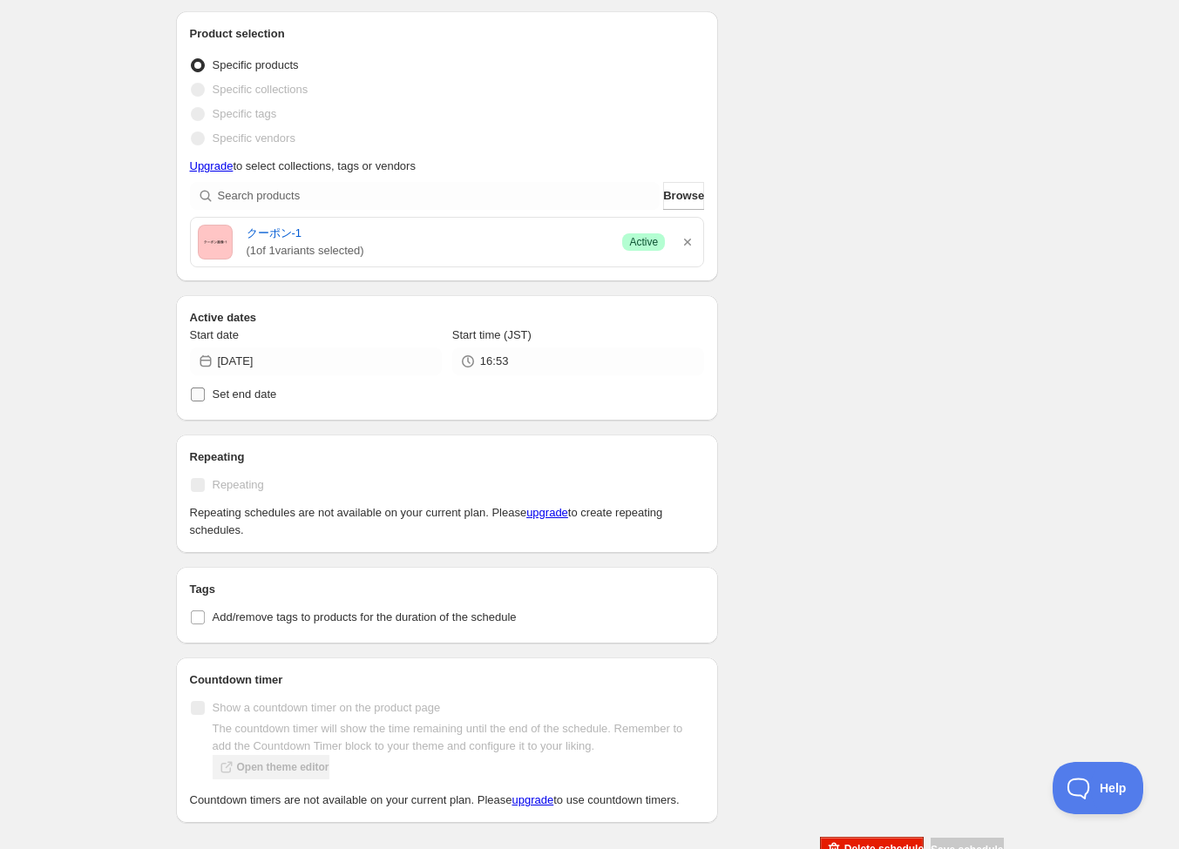
click at [193, 396] on input "Set end date" at bounding box center [198, 395] width 14 height 14
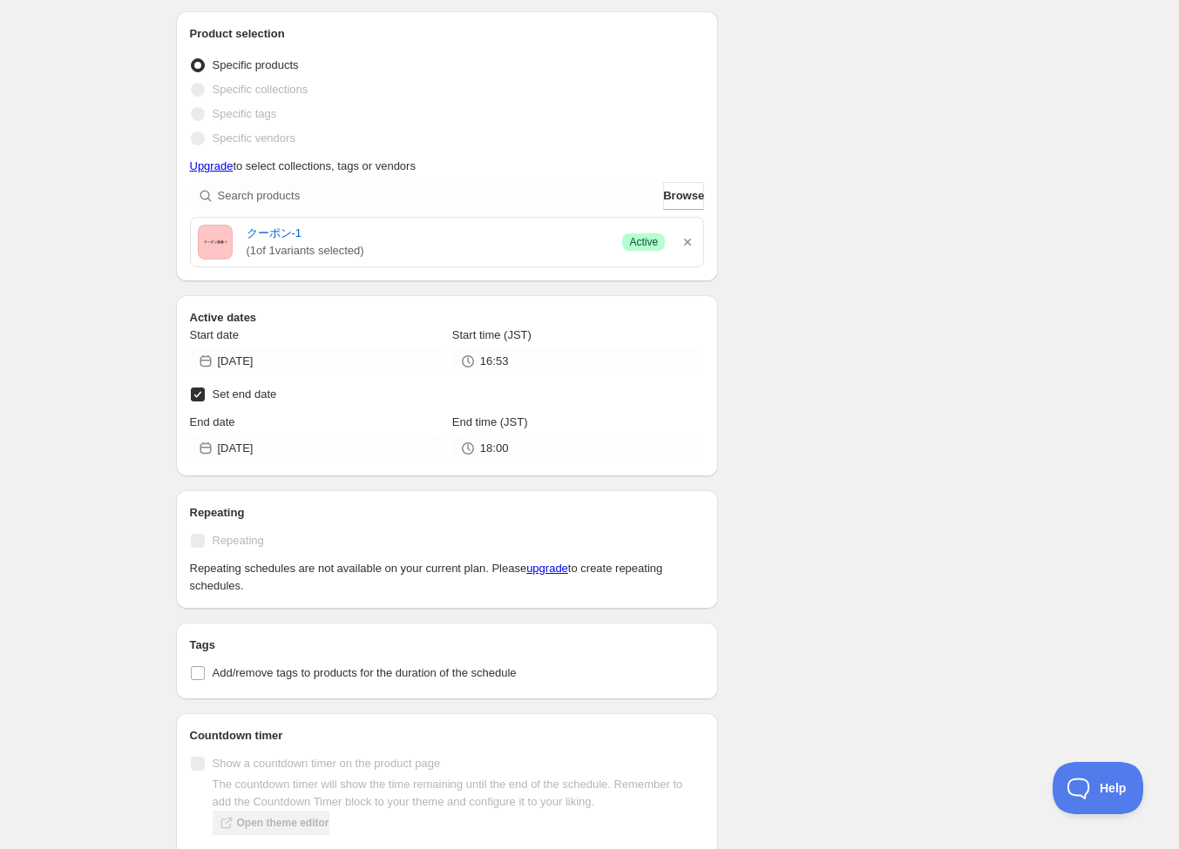
click at [197, 395] on input "Set end date" at bounding box center [198, 395] width 14 height 14
checkbox input "false"
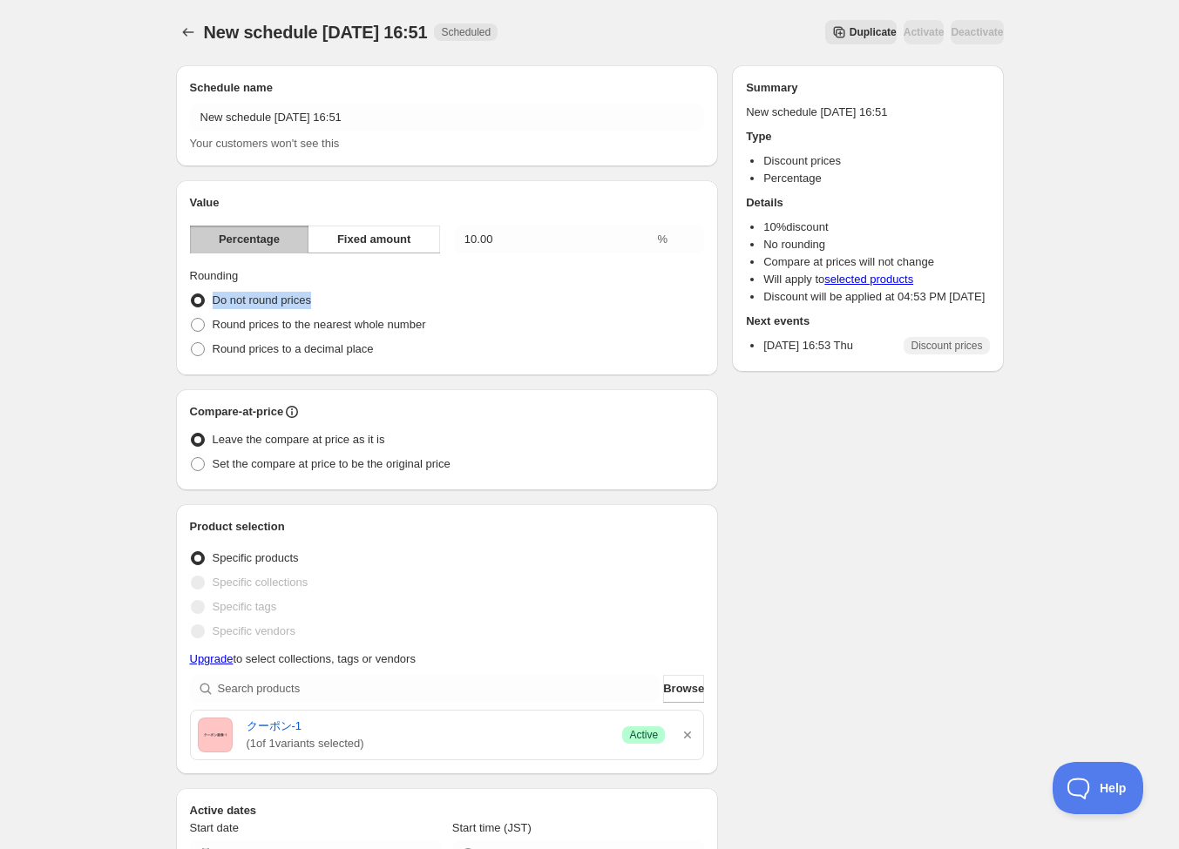
scroll to position [0, 0]
drag, startPoint x: 405, startPoint y: 440, endPoint x: 212, endPoint y: 441, distance: 193.4
click at [212, 441] on div "Leave the compare at price as it is" at bounding box center [447, 441] width 515 height 24
click at [293, 409] on icon at bounding box center [292, 410] width 2 height 2
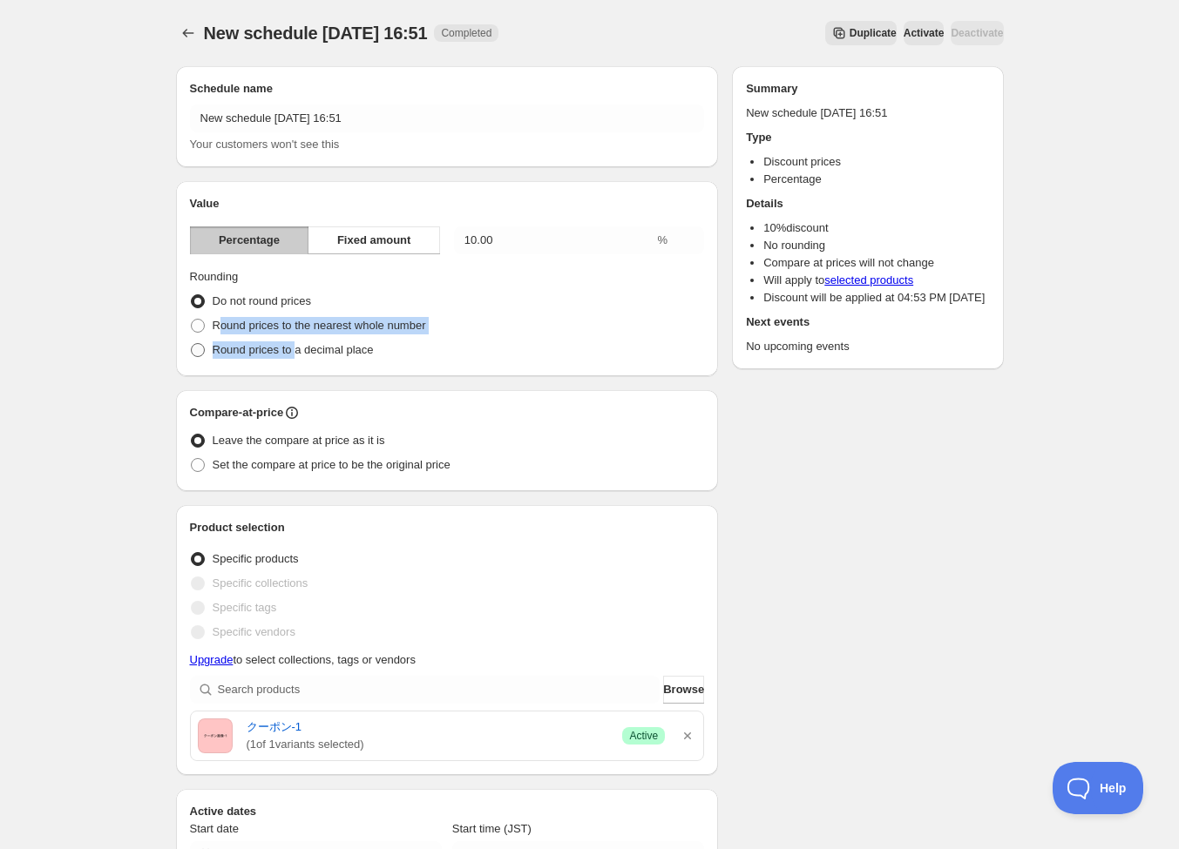
drag, startPoint x: 220, startPoint y: 327, endPoint x: 301, endPoint y: 358, distance: 86.1
click at [300, 413] on icon at bounding box center [291, 412] width 17 height 17
click at [300, 416] on icon at bounding box center [291, 412] width 17 height 17
click at [184, 38] on icon "Schedules" at bounding box center [187, 32] width 17 height 17
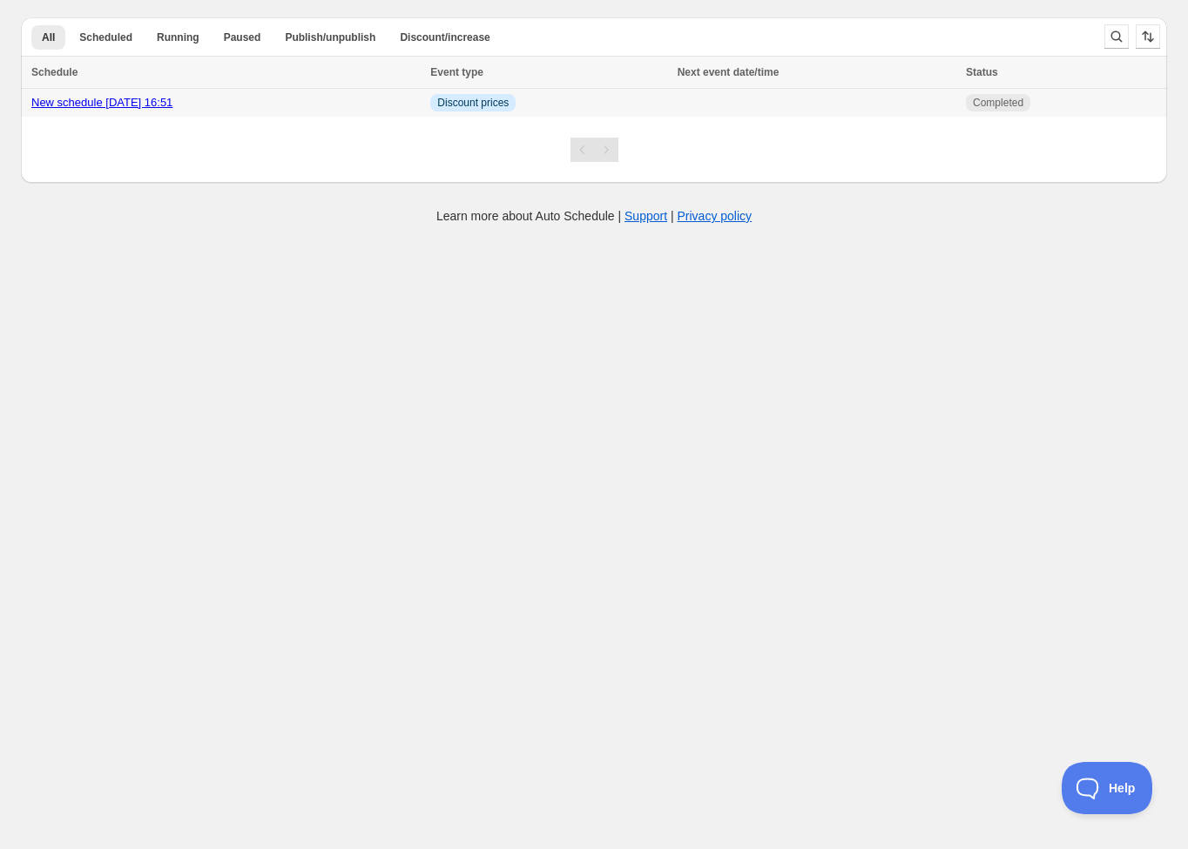
click at [773, 106] on td at bounding box center [817, 103] width 288 height 29
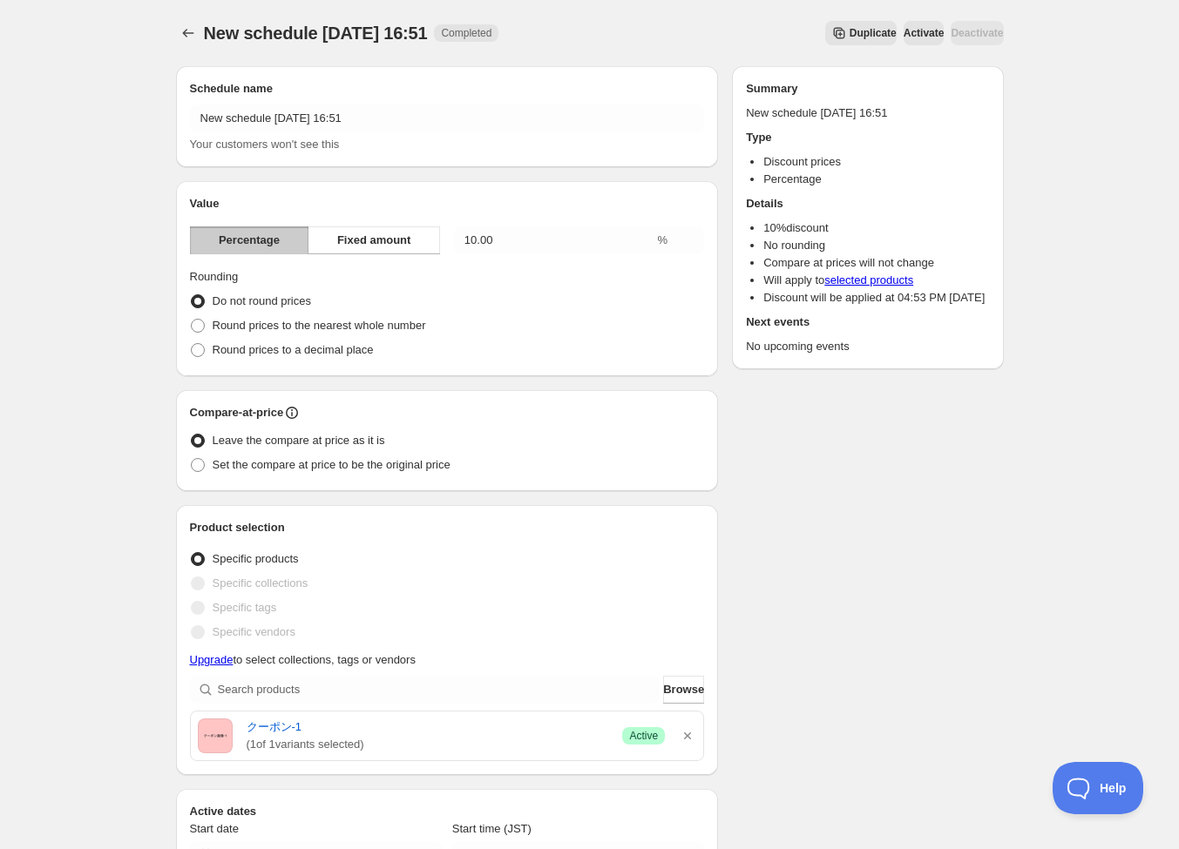
click at [903, 40] on button "Activate" at bounding box center [923, 33] width 41 height 24
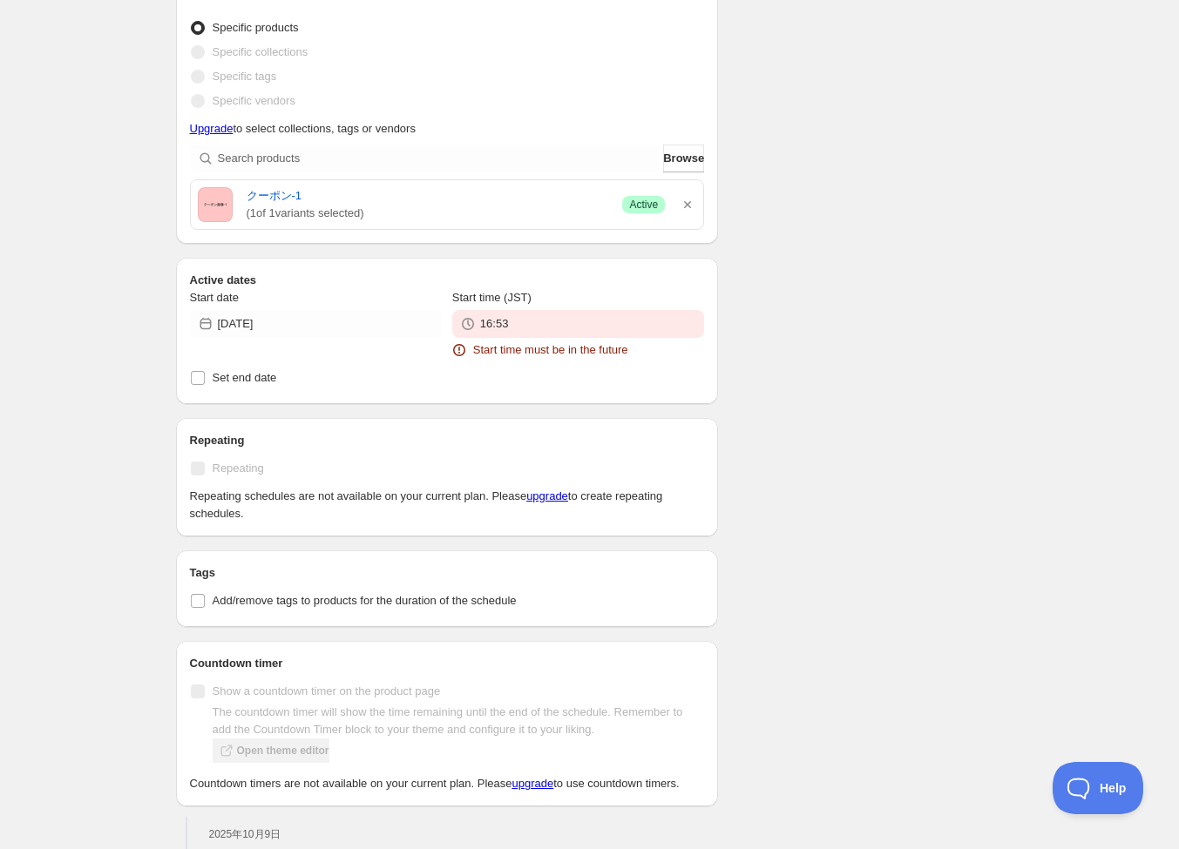
scroll to position [660, 0]
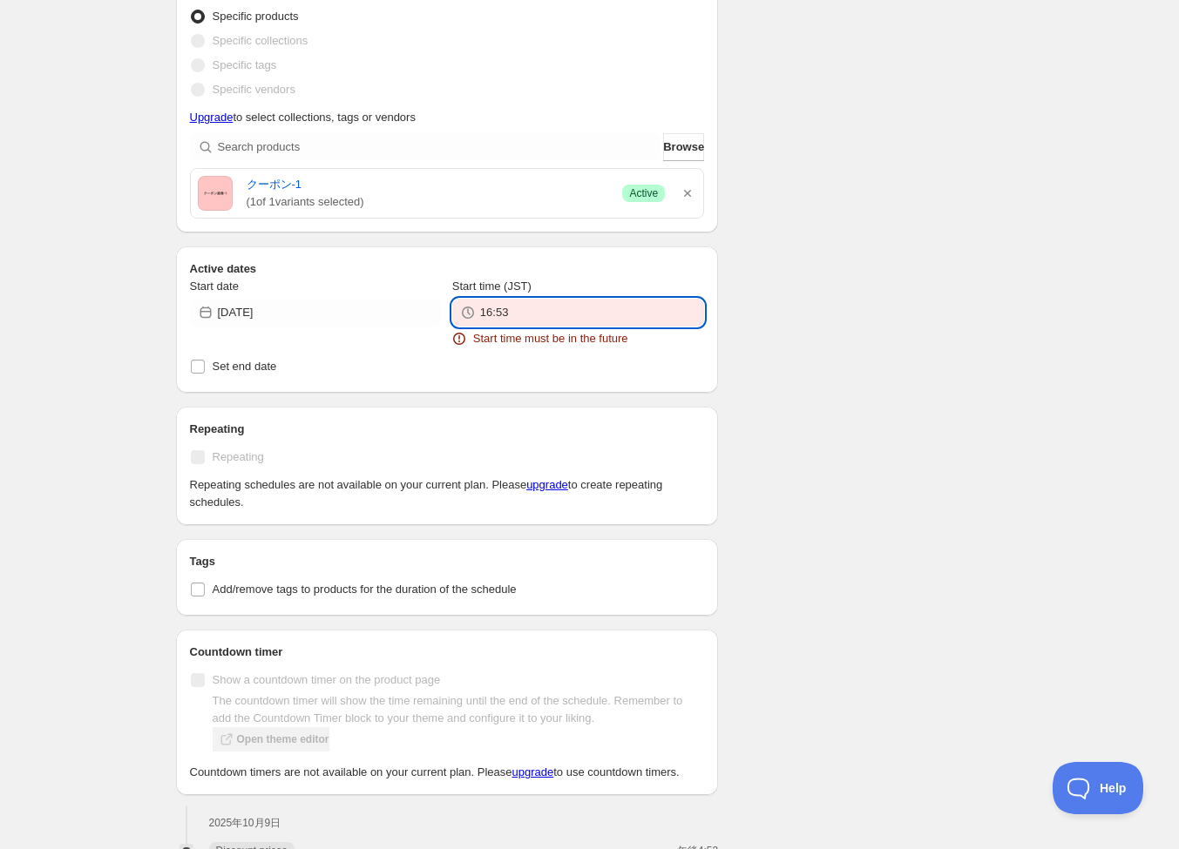
click at [616, 315] on input "16:53" at bounding box center [592, 313] width 224 height 28
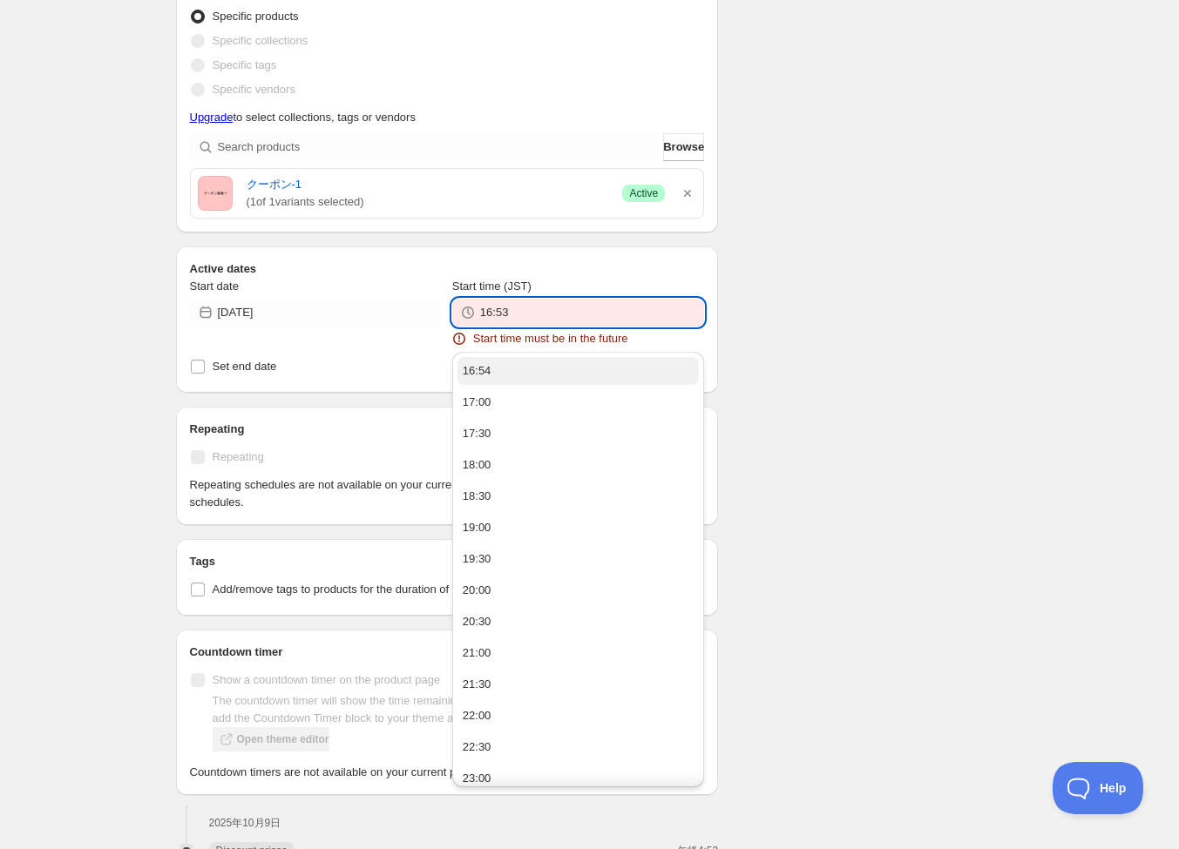
click at [592, 373] on button "16:54" at bounding box center [577, 371] width 241 height 28
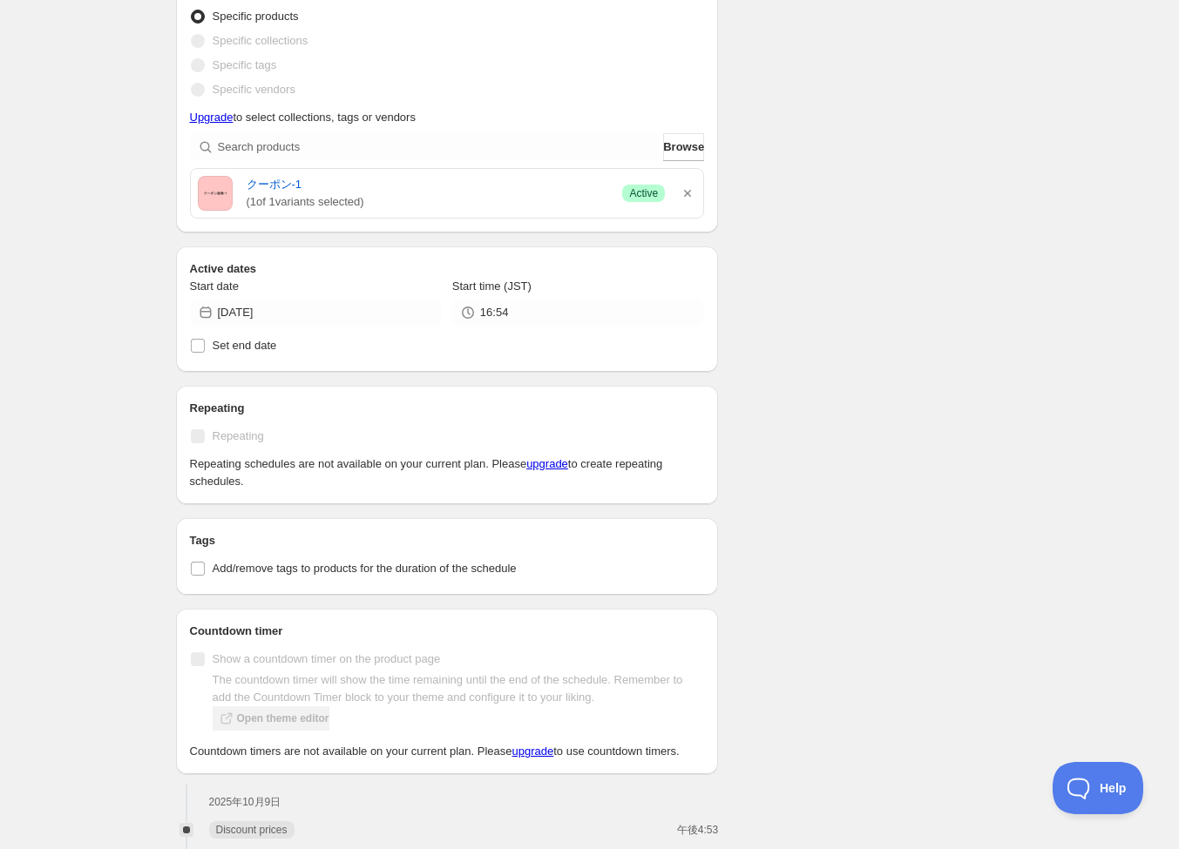
scroll to position [741, 0]
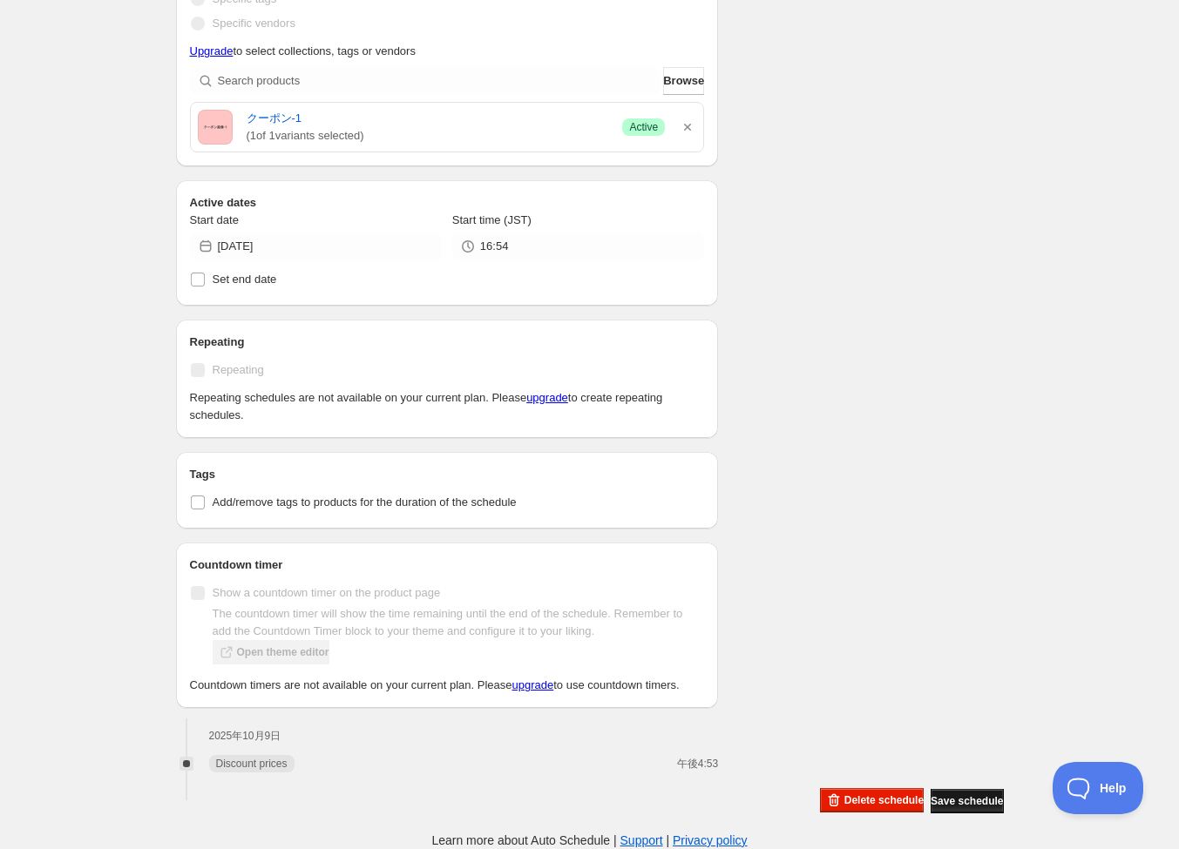
click at [945, 798] on span "Save schedule" at bounding box center [967, 802] width 72 height 14
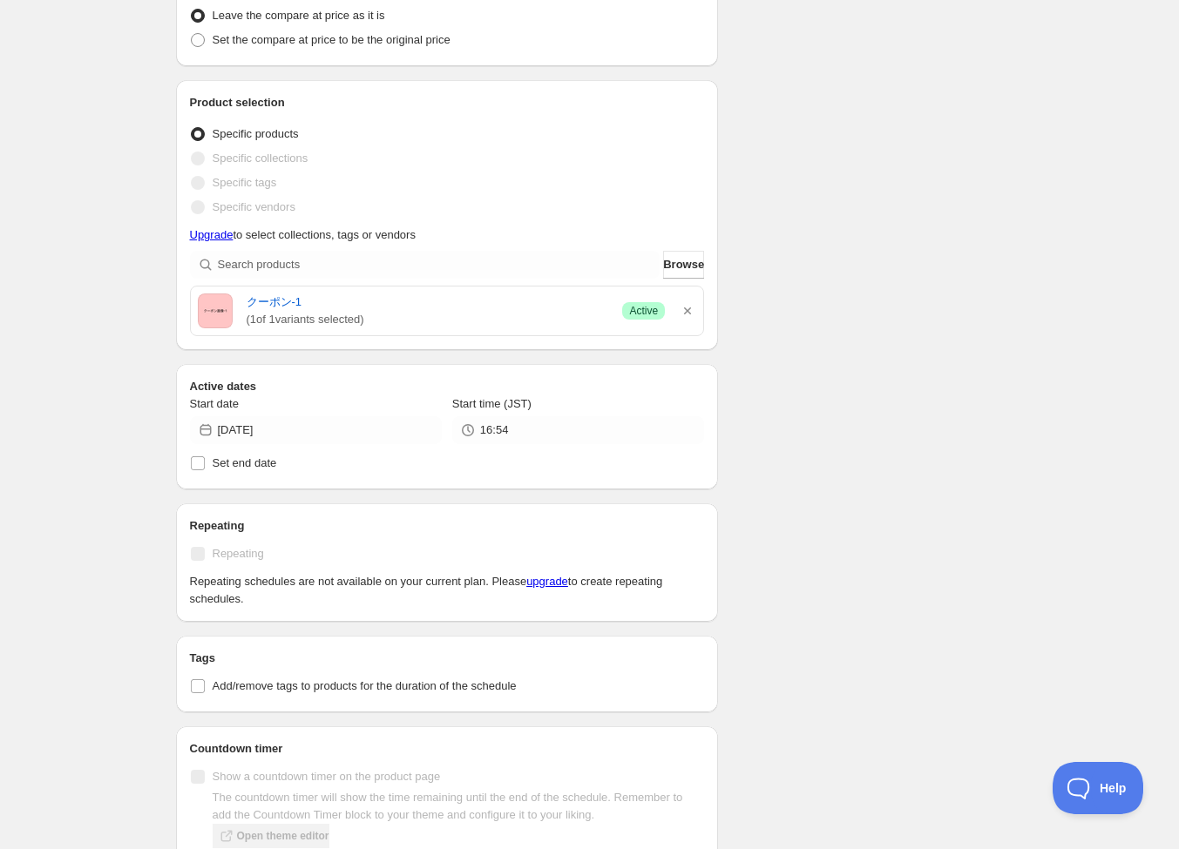
scroll to position [631, 0]
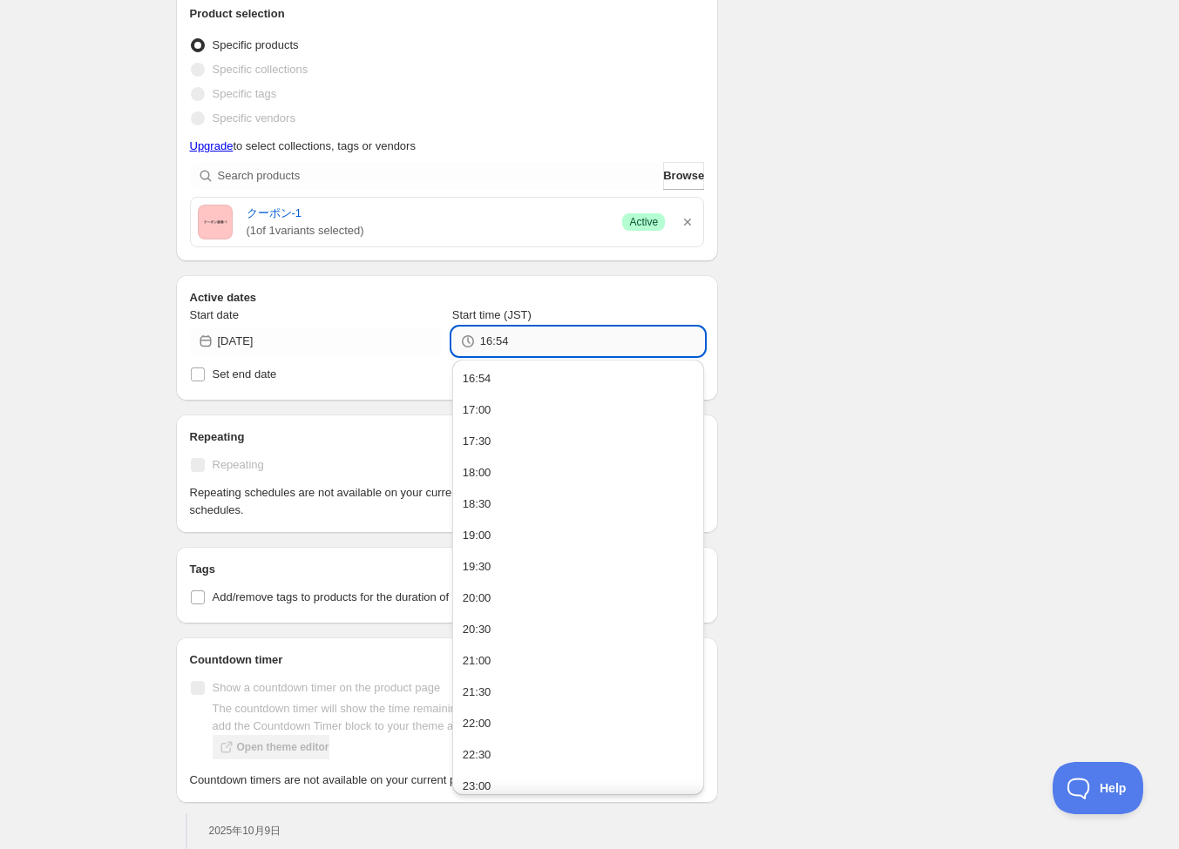
click at [561, 328] on input "16:54" at bounding box center [592, 342] width 224 height 28
click at [560, 347] on input "16:54" at bounding box center [592, 342] width 224 height 28
type input "16:55"
click at [851, 558] on div "There were some issues with your form submission Schedule name New schedule Oct…" at bounding box center [583, 165] width 842 height 1488
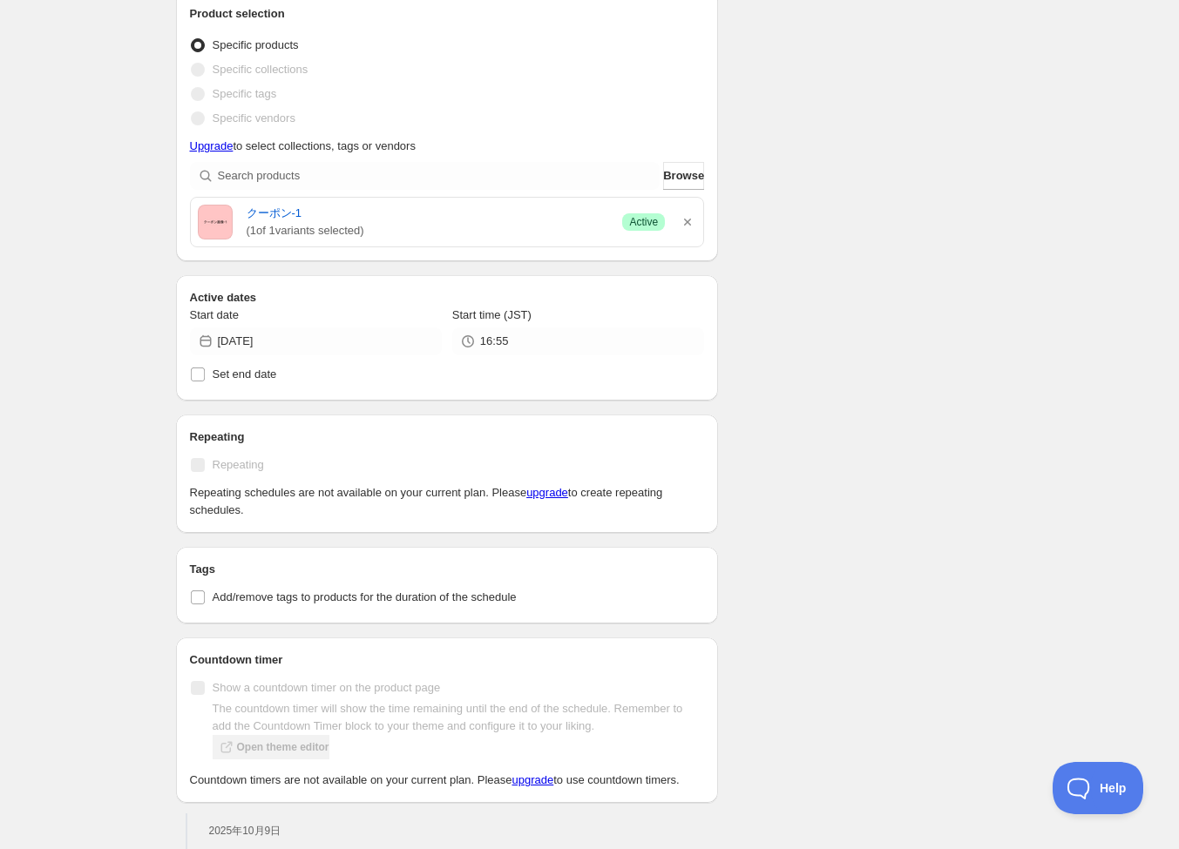
scroll to position [741, 0]
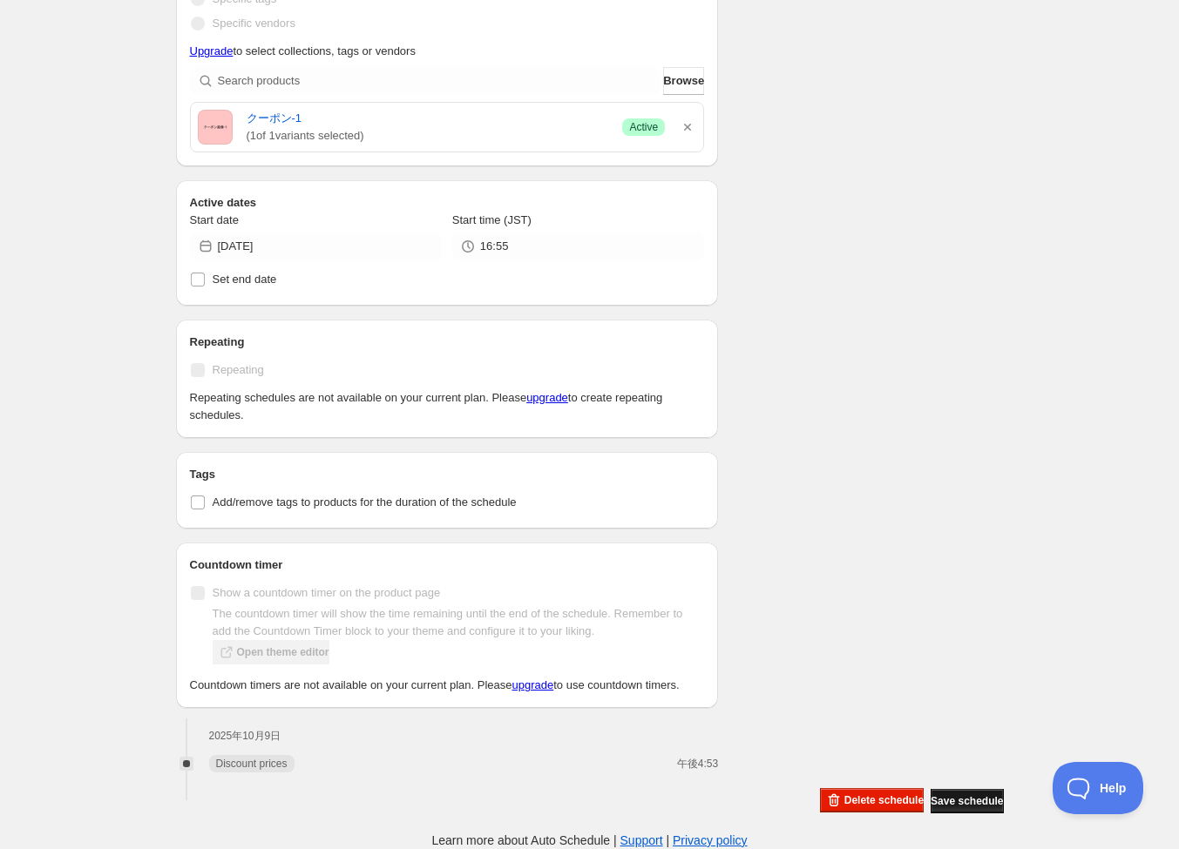
click at [938, 802] on span "Save schedule" at bounding box center [967, 802] width 72 height 14
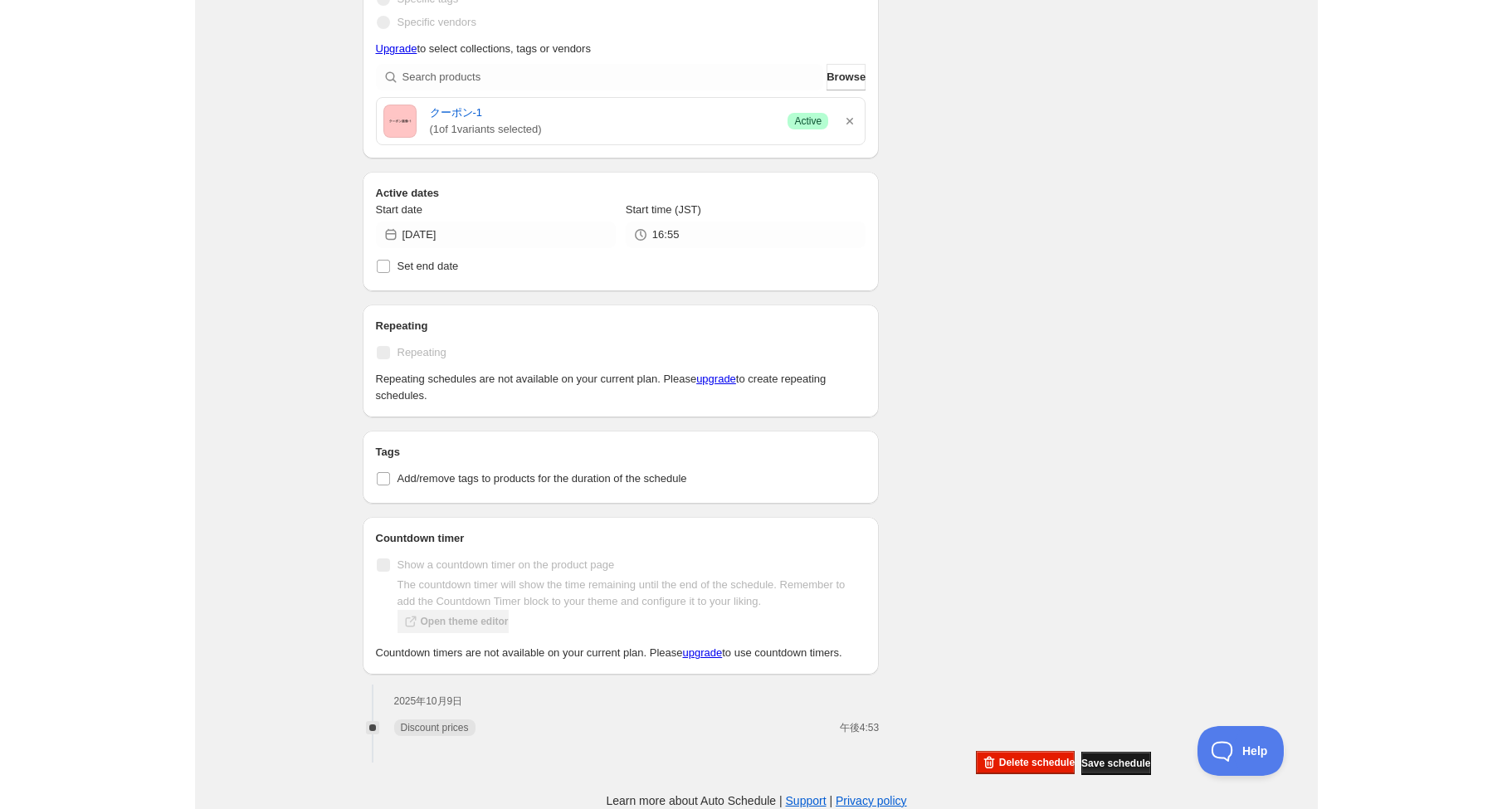
scroll to position [596, 0]
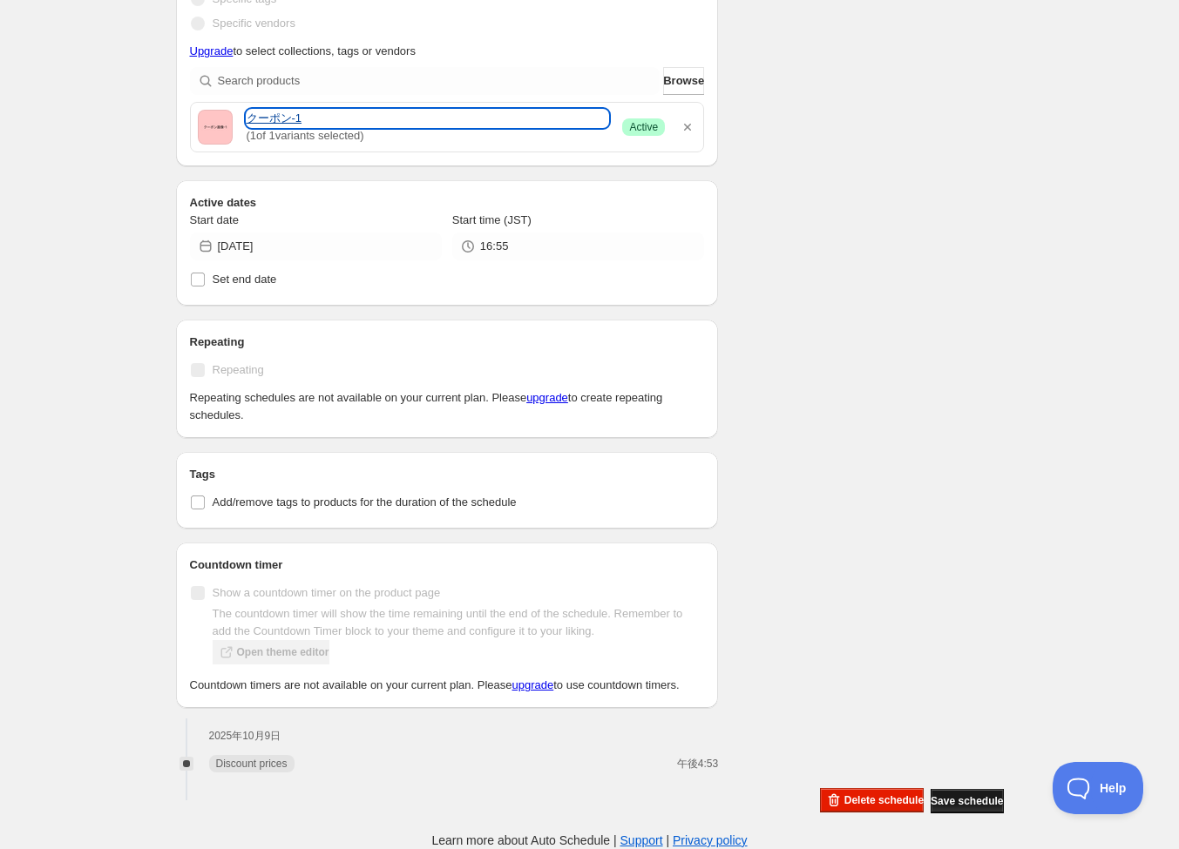
click at [262, 110] on link "クーポン-1" at bounding box center [428, 118] width 362 height 17
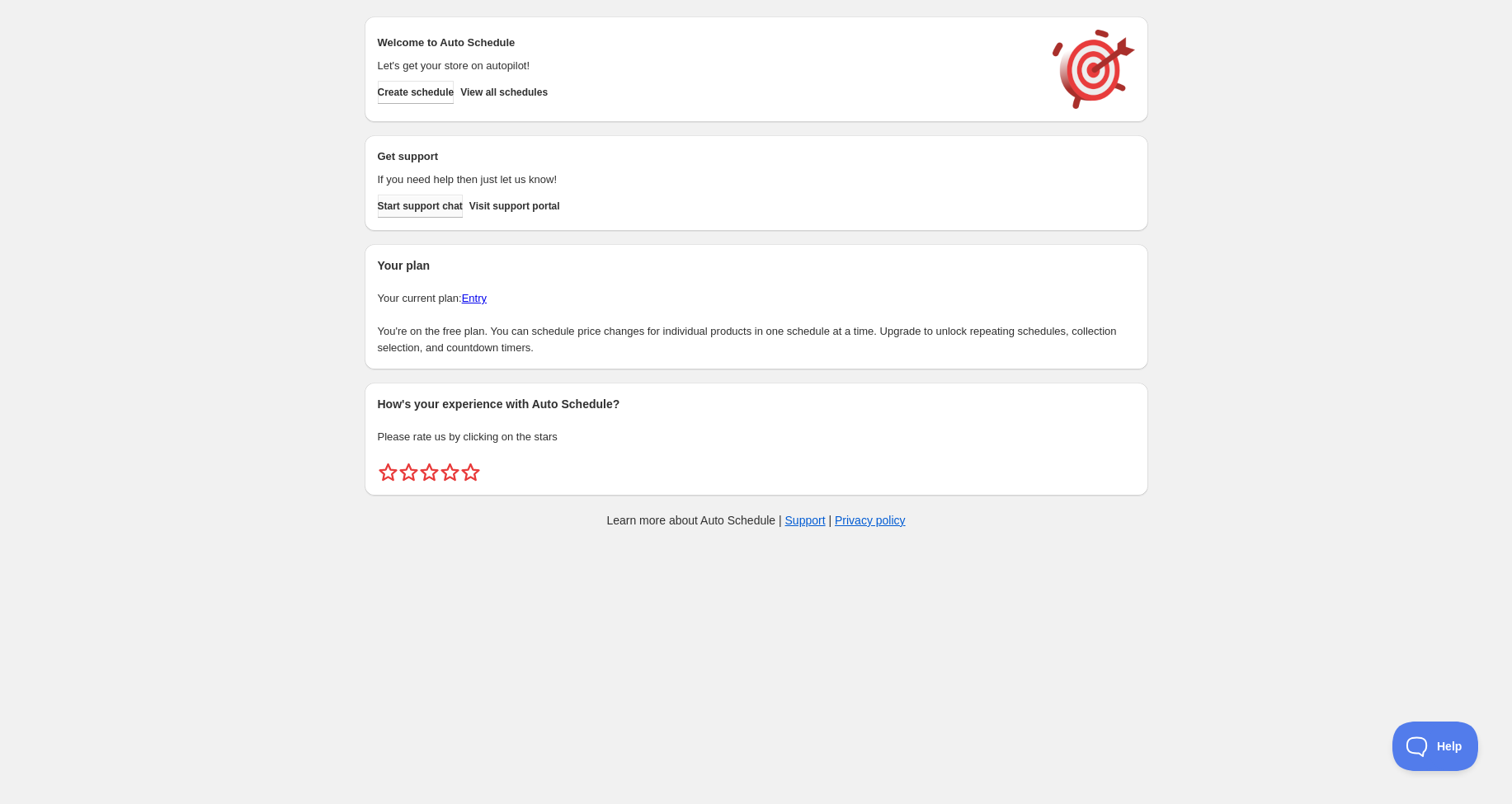
click at [462, 208] on span "Start support chat" at bounding box center [420, 206] width 85 height 13
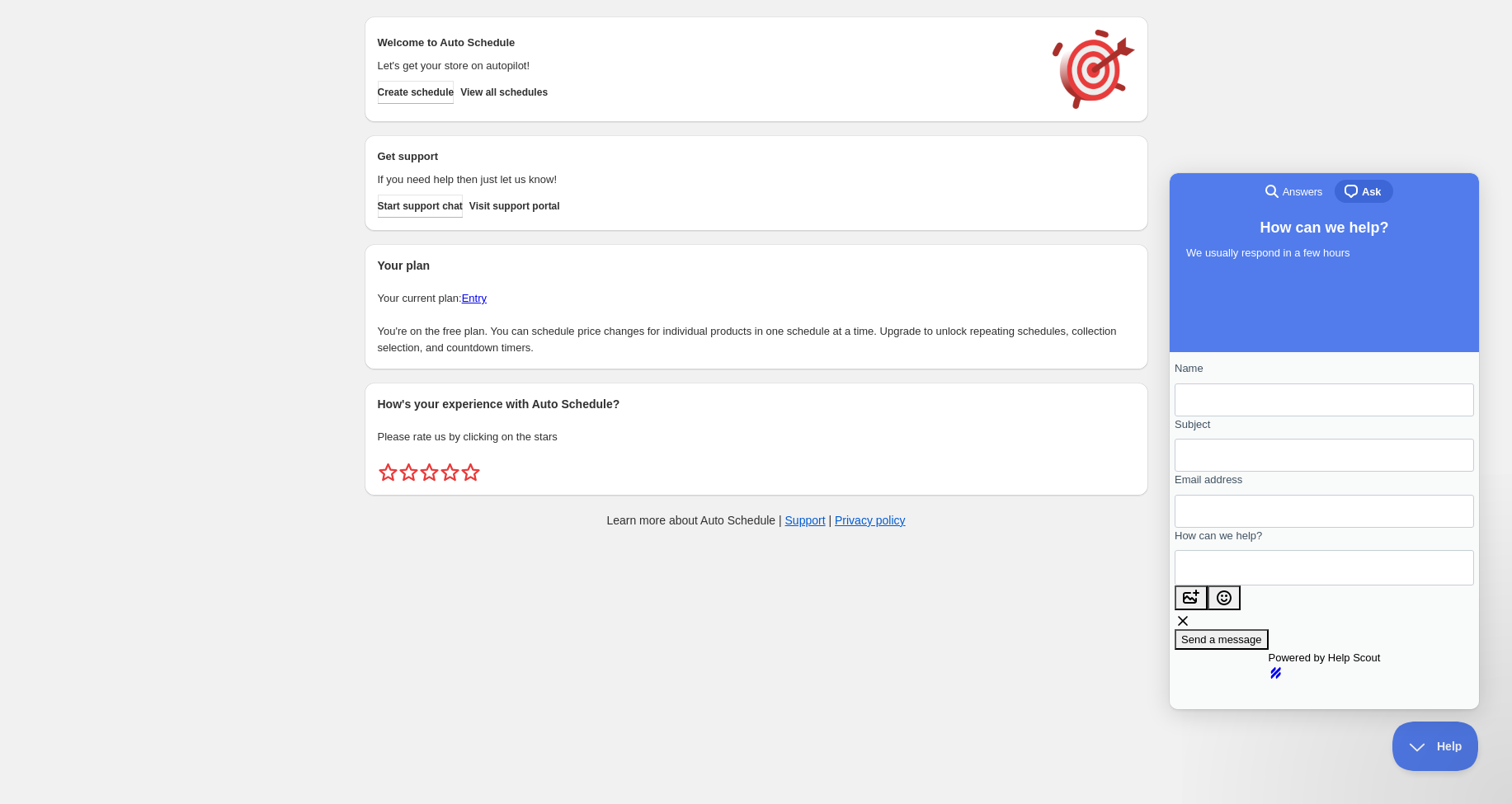
click at [536, 275] on div "Your plan Your current plan: Entry You're on the free plan. You can schedule pr…" at bounding box center [756, 307] width 757 height 99
click at [1020, 613] on body "Create schedule Help & support Cancel Discount prices Schedule a discount, sale…" at bounding box center [756, 402] width 1512 height 804
click at [1125, 146] on div "Create schedule Help & support Cancel Discount prices Schedule a discount, sale…" at bounding box center [756, 276] width 1512 height 552
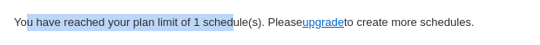
drag, startPoint x: 24, startPoint y: 25, endPoint x: 244, endPoint y: 25, distance: 220.4
click at [244, 25] on p "You have reached your plan limit of 1 schedule(s). Please upgrade to create mor…" at bounding box center [270, 22] width 512 height 17
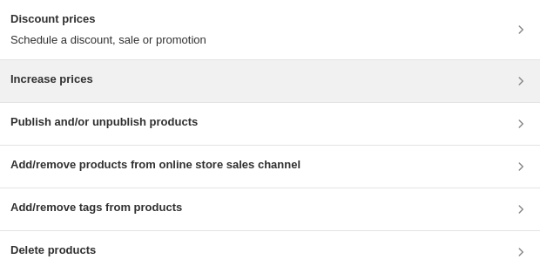
click at [511, 83] on div "Increase prices" at bounding box center [269, 81] width 519 height 21
drag, startPoint x: 139, startPoint y: 85, endPoint x: 10, endPoint y: 78, distance: 129.1
click at [10, 78] on div "Increase prices" at bounding box center [269, 81] width 519 height 21
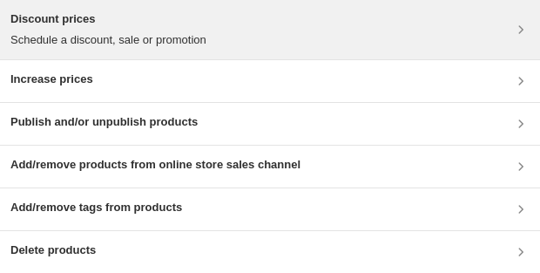
click at [285, 31] on div "Discount prices Schedule a discount, sale or promotion" at bounding box center [269, 29] width 519 height 38
